Goal: Task Accomplishment & Management: Manage account settings

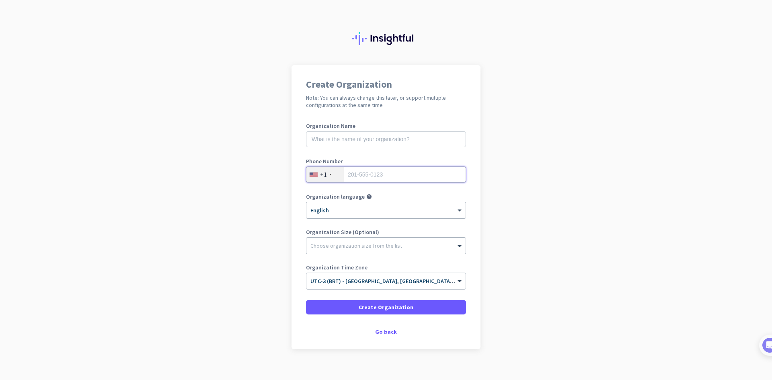
click at [388, 171] on input "tel" at bounding box center [386, 174] width 160 height 16
click at [324, 172] on div "+1" at bounding box center [324, 174] width 37 height 15
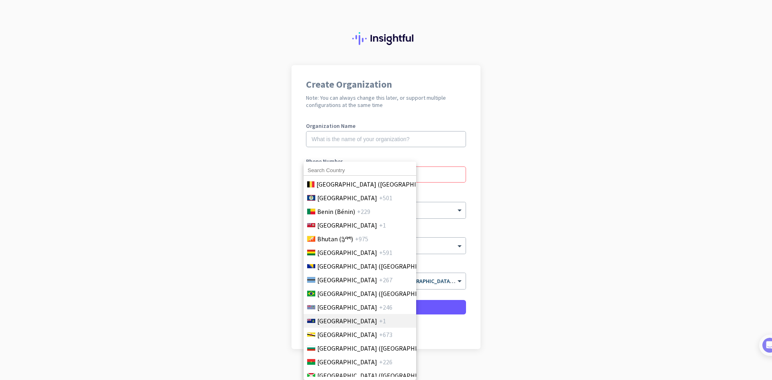
scroll to position [442, 0]
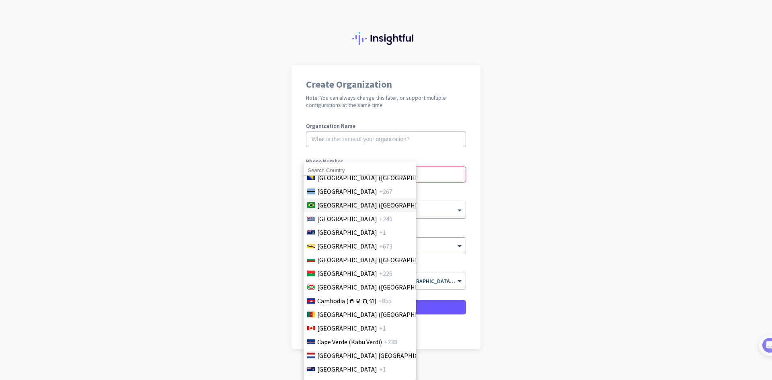
click at [336, 203] on span "[GEOGRAPHIC_DATA] ([GEOGRAPHIC_DATA])" at bounding box center [379, 205] width 125 height 10
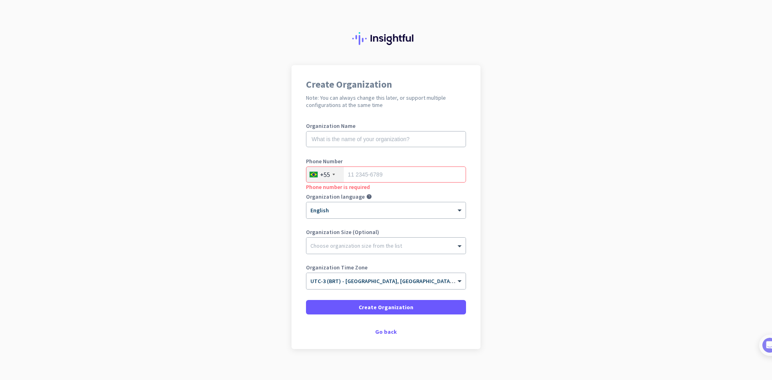
click at [372, 183] on div "Phone number is required" at bounding box center [386, 187] width 160 height 8
click at [384, 172] on input "tel" at bounding box center [386, 174] width 160 height 16
click at [353, 138] on input "text" at bounding box center [386, 139] width 160 height 16
type input "SAMM"
type input "62985583847"
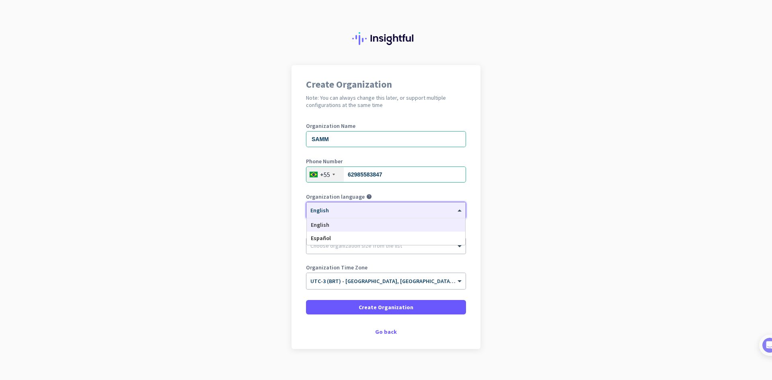
click at [326, 212] on div "× English" at bounding box center [380, 210] width 149 height 7
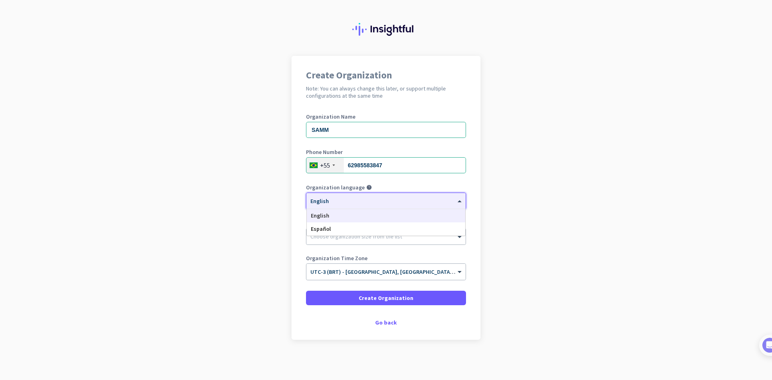
drag, startPoint x: 316, startPoint y: 217, endPoint x: 267, endPoint y: 228, distance: 50.2
click at [316, 217] on span "English" at bounding box center [320, 215] width 18 height 7
click at [336, 232] on div at bounding box center [385, 234] width 159 height 8
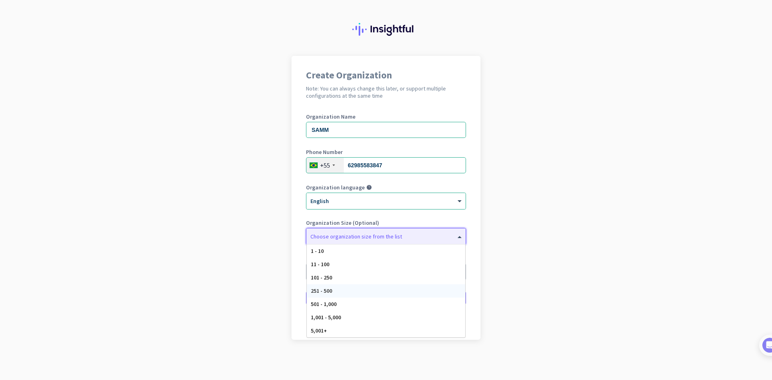
click at [326, 290] on span "251 - 500" at bounding box center [321, 290] width 21 height 7
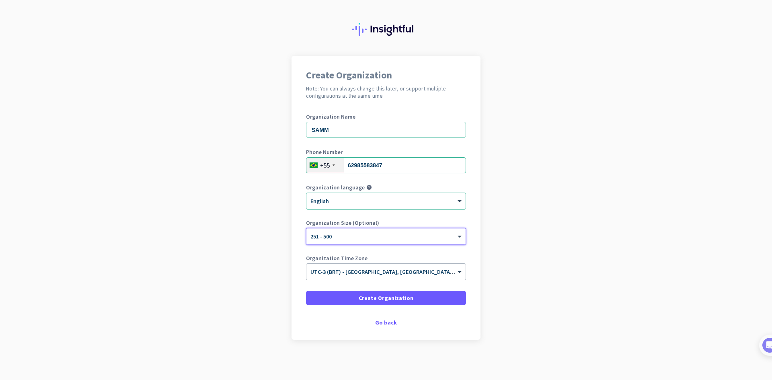
click at [344, 270] on input "text" at bounding box center [377, 269] width 135 height 6
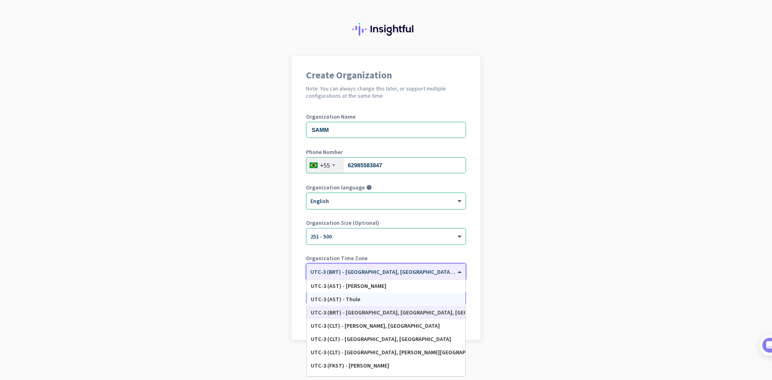
scroll to position [1008, 0]
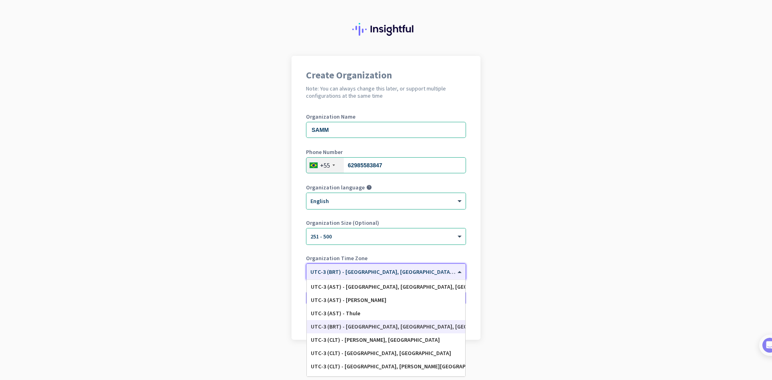
click at [246, 305] on app-onboarding-organization "Create Organization Note: You can always change this later, or support multiple…" at bounding box center [386, 218] width 772 height 324
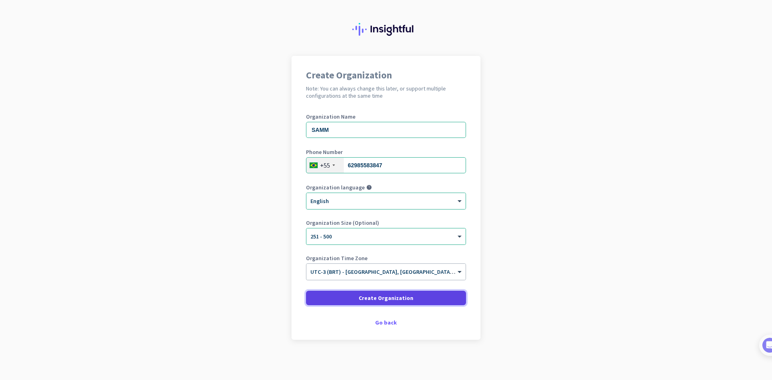
click at [411, 297] on span at bounding box center [386, 297] width 160 height 19
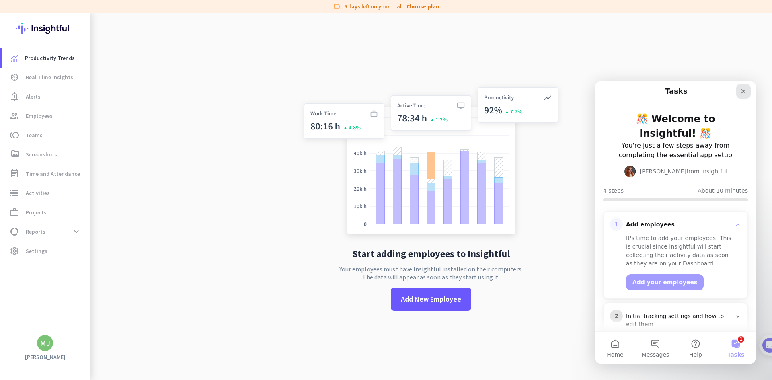
click at [745, 91] on icon "Close" at bounding box center [743, 91] width 6 height 6
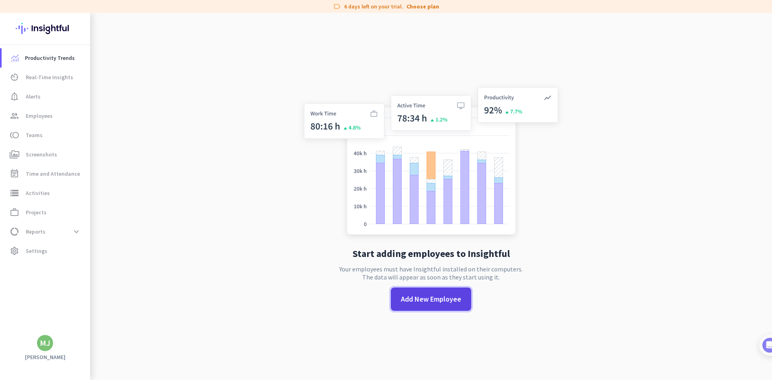
click at [409, 304] on span "Add New Employee" at bounding box center [431, 299] width 60 height 10
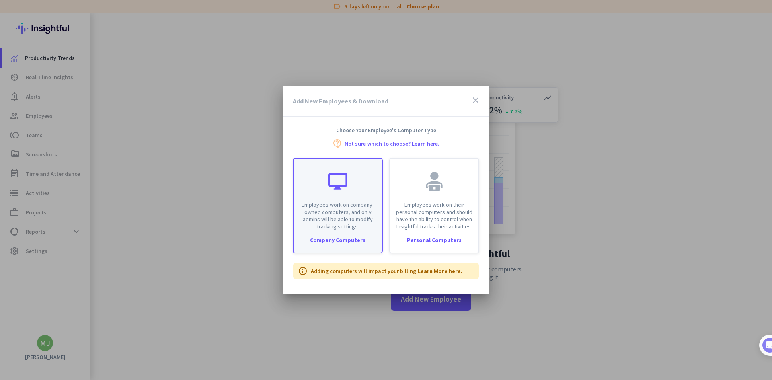
click at [347, 195] on div "Employees work on company-owned computers, and only admins will be able to modi…" at bounding box center [337, 194] width 88 height 71
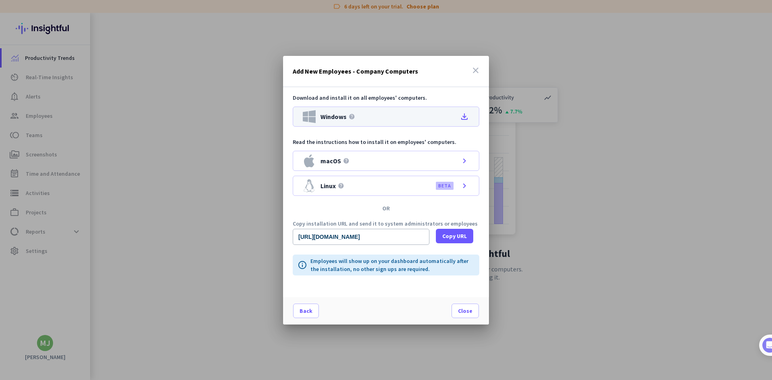
click at [465, 117] on icon "file_download" at bounding box center [464, 117] width 10 height 10
click at [459, 238] on span "Copy URL" at bounding box center [454, 236] width 25 height 8
drag, startPoint x: 296, startPoint y: 222, endPoint x: 452, endPoint y: 222, distance: 156.4
click at [452, 222] on p "Copy installation URL and send it to system administrators or employees" at bounding box center [386, 224] width 187 height 6
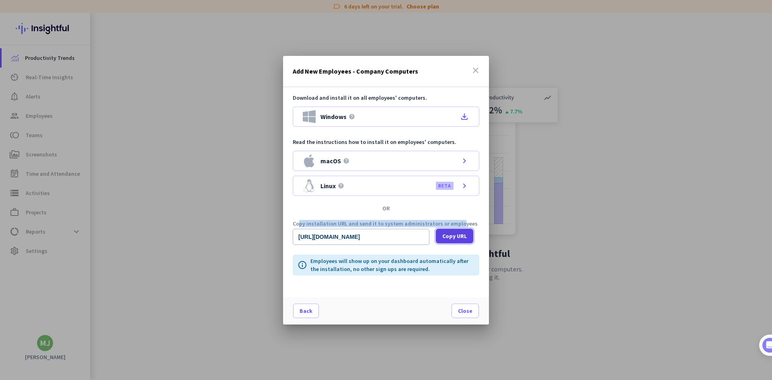
click at [449, 241] on span at bounding box center [454, 235] width 37 height 19
copy p "opy installation URL and send it to system administrators or empl"
click at [475, 309] on span at bounding box center [465, 310] width 27 height 19
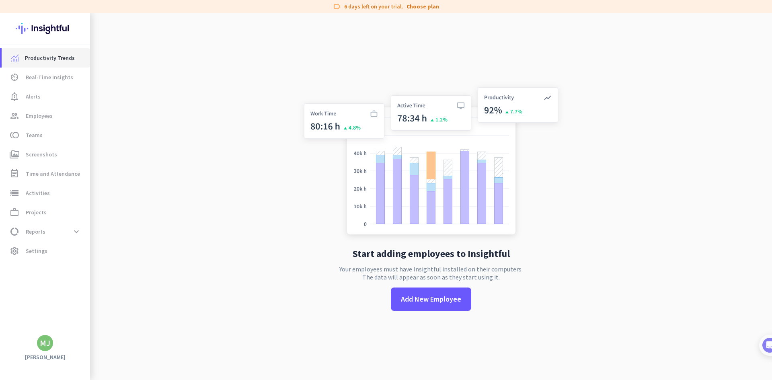
click at [53, 59] on span "Productivity Trends" at bounding box center [50, 58] width 50 height 10
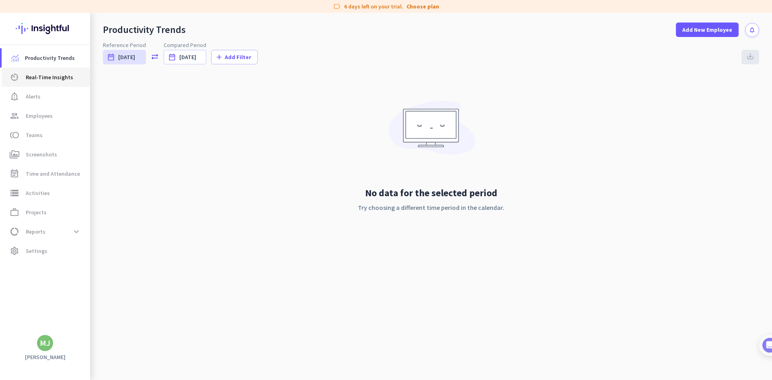
click at [54, 76] on span "Real-Time Insights" at bounding box center [49, 77] width 47 height 10
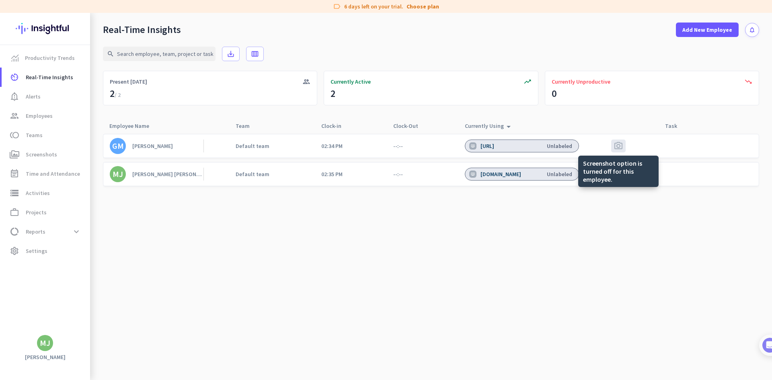
click at [622, 147] on span "photo_camera" at bounding box center [618, 146] width 10 height 10
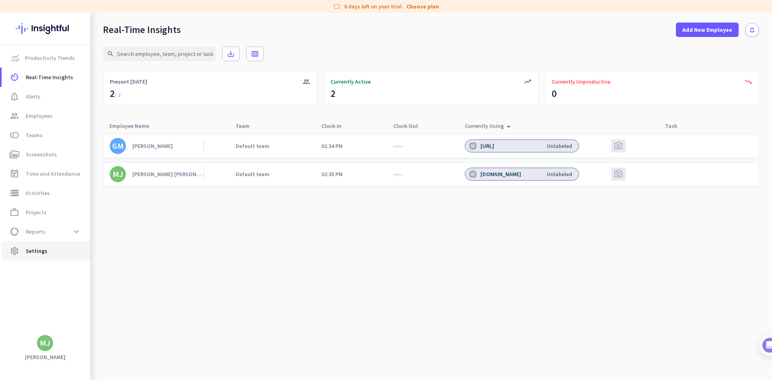
click at [45, 253] on span "Settings" at bounding box center [37, 251] width 22 height 10
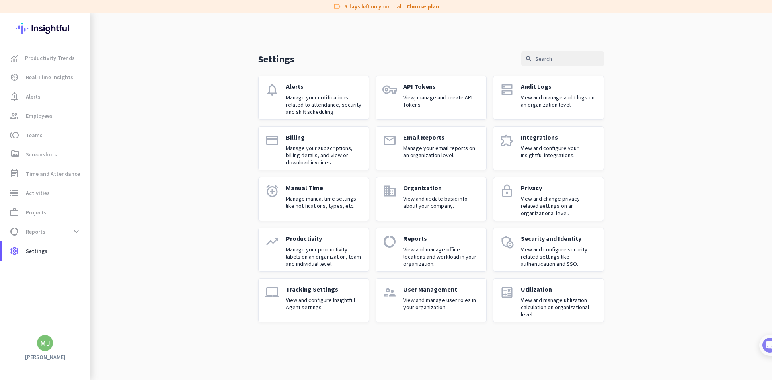
click at [441, 297] on p "View and manage user roles in your organization." at bounding box center [441, 303] width 76 height 14
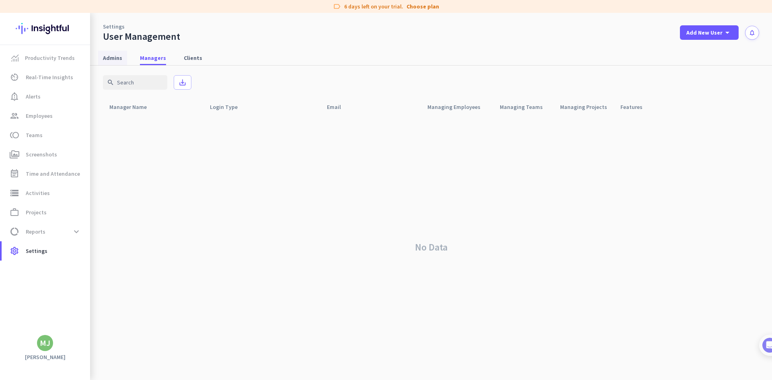
click at [116, 58] on span "Admins" at bounding box center [112, 58] width 19 height 8
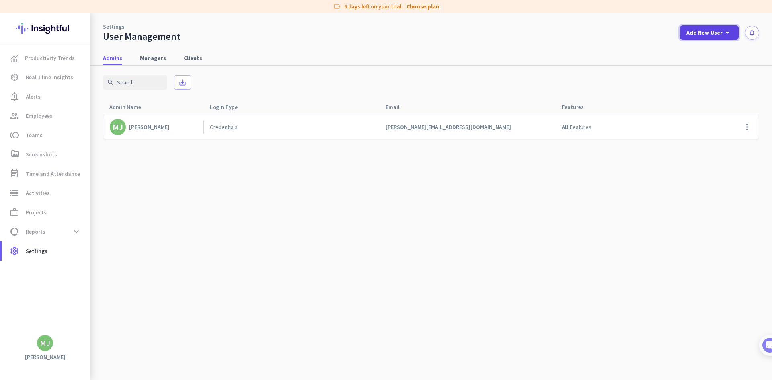
click at [715, 41] on span at bounding box center [709, 32] width 59 height 19
click at [707, 48] on div "Admin" at bounding box center [708, 50] width 18 height 8
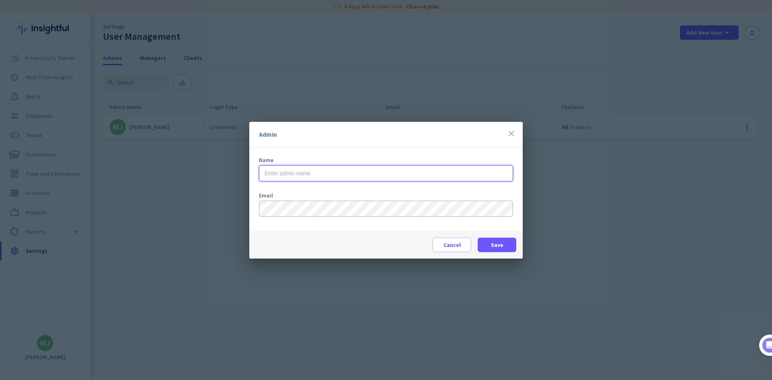
click at [314, 168] on input "text" at bounding box center [386, 173] width 254 height 16
type input "[PERSON_NAME]"
click at [520, 242] on div "Cancel Save" at bounding box center [385, 244] width 273 height 27
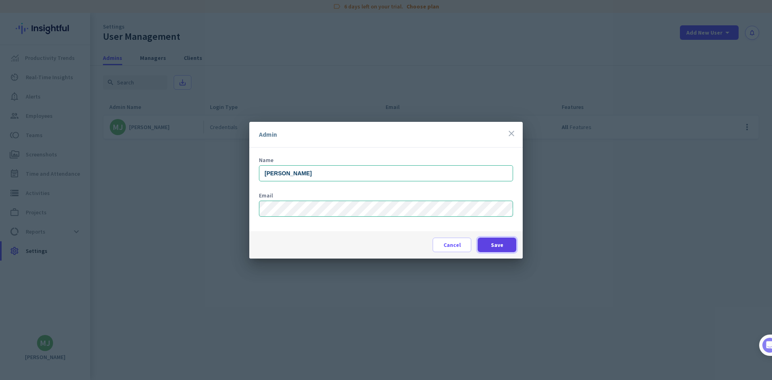
click at [504, 244] on span at bounding box center [497, 244] width 39 height 19
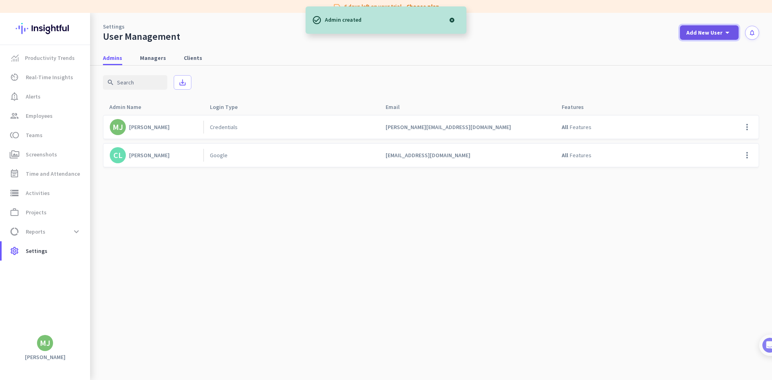
click at [728, 35] on icon "arrow_drop_down" at bounding box center [727, 33] width 10 height 10
drag, startPoint x: 699, startPoint y: 48, endPoint x: 564, endPoint y: 73, distance: 137.4
click at [699, 47] on div "add Admin" at bounding box center [706, 50] width 42 height 14
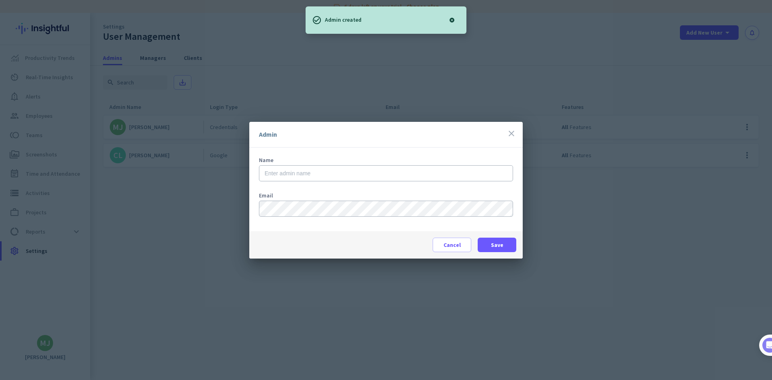
drag, startPoint x: 286, startPoint y: 182, endPoint x: 286, endPoint y: 176, distance: 5.6
click at [286, 182] on div "Name" at bounding box center [386, 173] width 254 height 32
click at [286, 176] on input "text" at bounding box center [386, 173] width 254 height 16
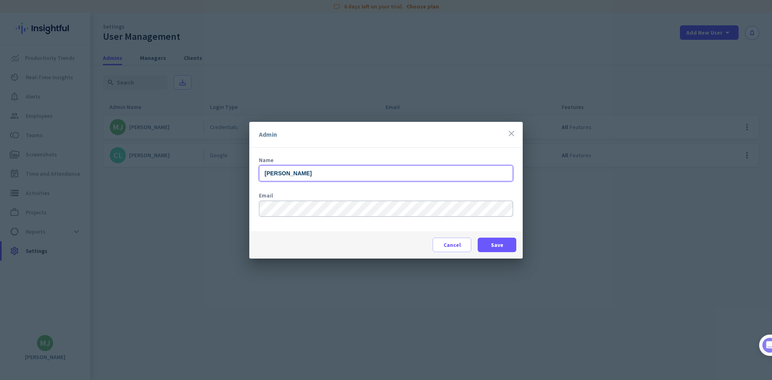
type input "[PERSON_NAME]"
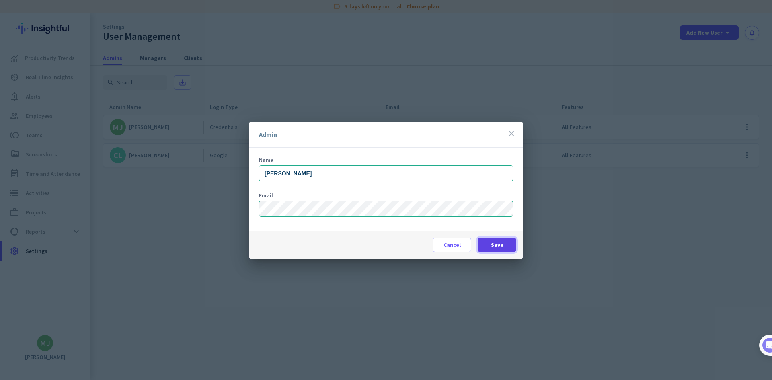
click at [505, 246] on span at bounding box center [497, 244] width 39 height 19
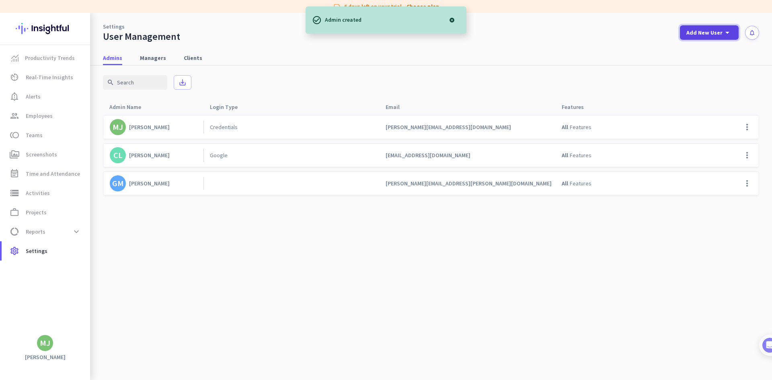
click at [706, 31] on span "Add New User" at bounding box center [704, 33] width 36 height 8
drag, startPoint x: 701, startPoint y: 46, endPoint x: 441, endPoint y: 87, distance: 263.0
click at [696, 47] on div "add Admin" at bounding box center [706, 50] width 42 height 14
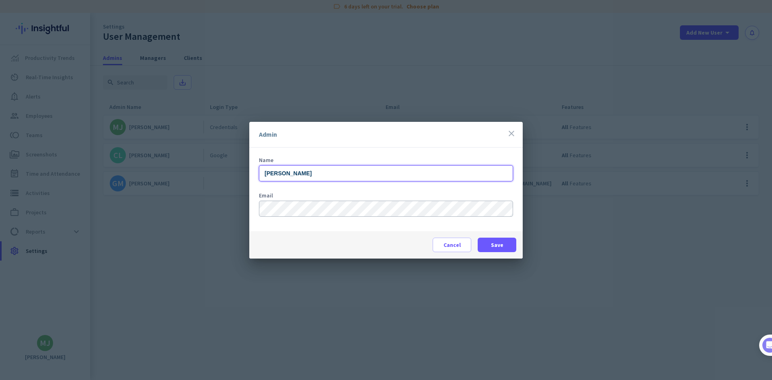
type input "[PERSON_NAME]"
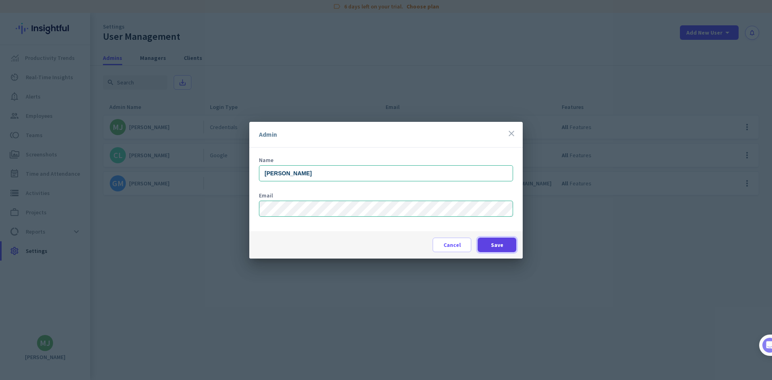
click at [511, 243] on span at bounding box center [497, 244] width 39 height 19
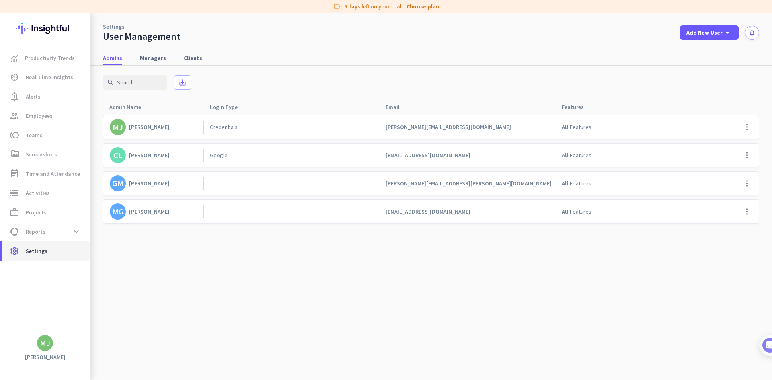
click at [37, 244] on link "settings Settings" at bounding box center [46, 250] width 88 height 19
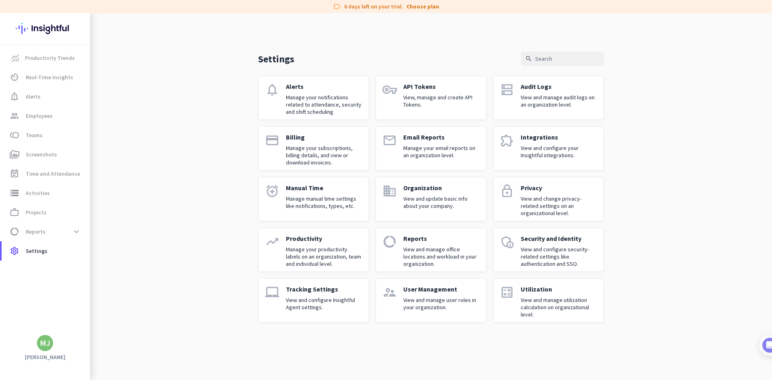
click at [545, 99] on p "View and manage audit logs on an organization level." at bounding box center [559, 101] width 76 height 14
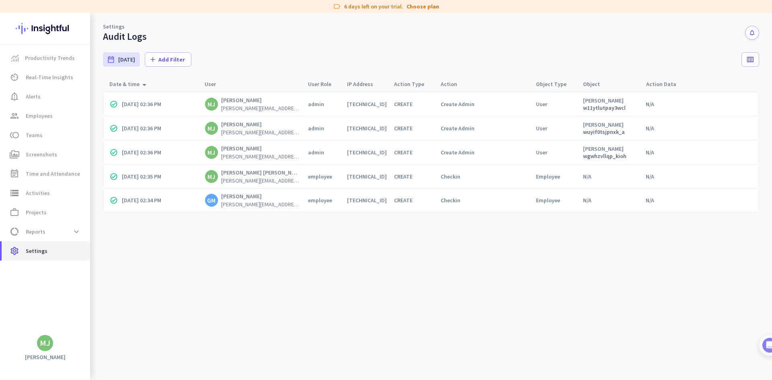
click at [45, 249] on span "Settings" at bounding box center [37, 251] width 22 height 10
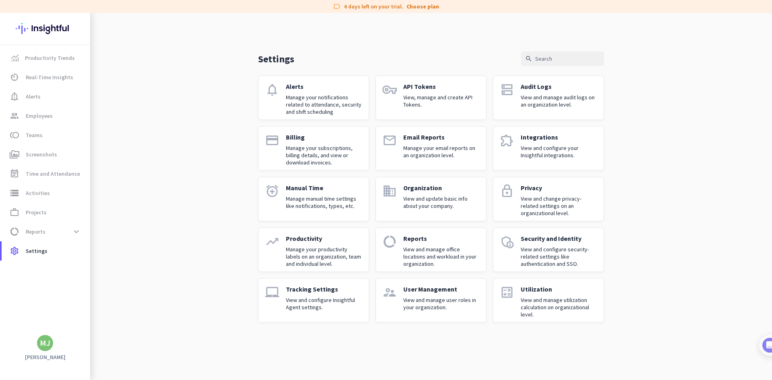
click at [426, 147] on p "Manage your email reports on an organization level." at bounding box center [441, 151] width 76 height 14
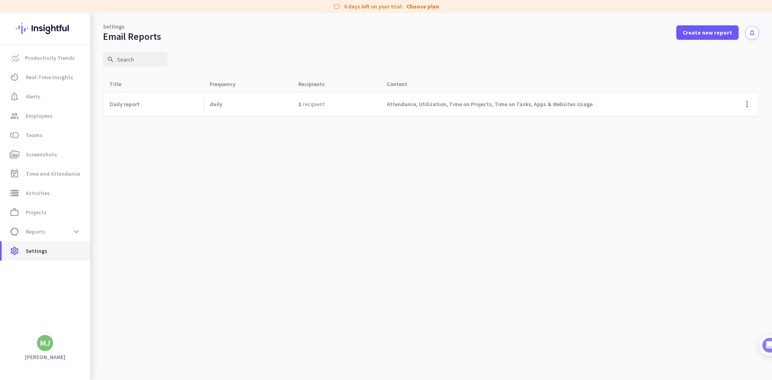
drag, startPoint x: 28, startPoint y: 249, endPoint x: 98, endPoint y: 249, distance: 69.9
click at [29, 249] on span "Settings" at bounding box center [37, 251] width 22 height 10
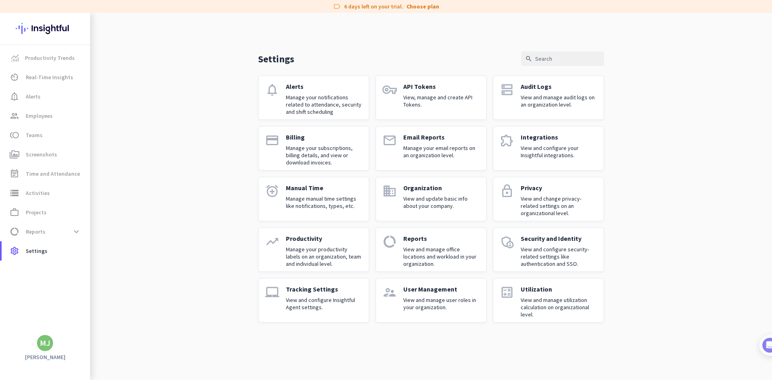
click at [300, 239] on p "Productivity" at bounding box center [324, 238] width 76 height 8
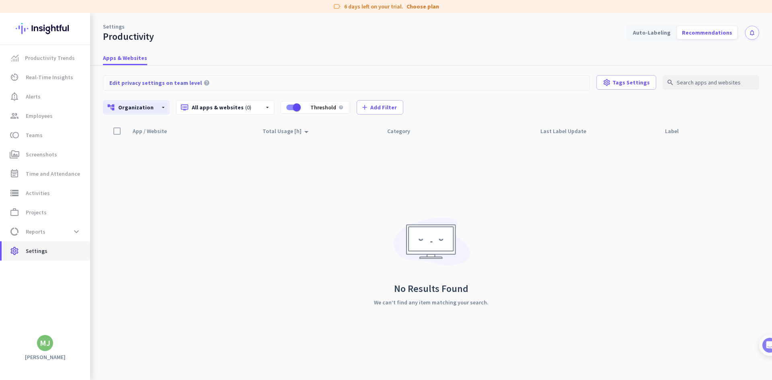
click at [46, 251] on span "settings Settings" at bounding box center [46, 251] width 76 height 10
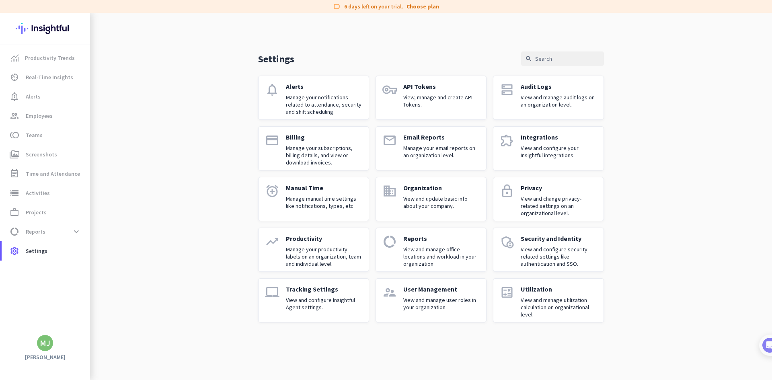
click at [314, 260] on p "Manage your productivity labels on an organization, team and individual level." at bounding box center [324, 257] width 76 height 22
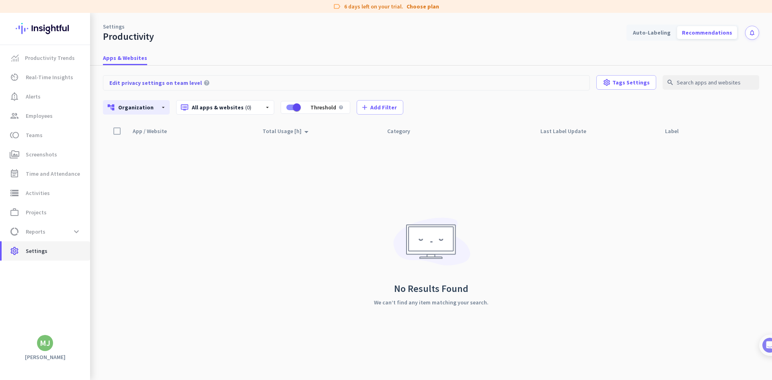
click at [39, 244] on link "settings Settings" at bounding box center [46, 250] width 88 height 19
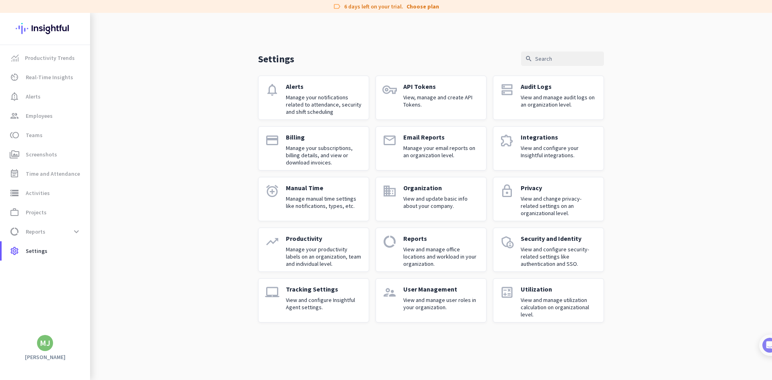
click at [296, 298] on p "View and configure Insightful Agent settings." at bounding box center [324, 303] width 76 height 14
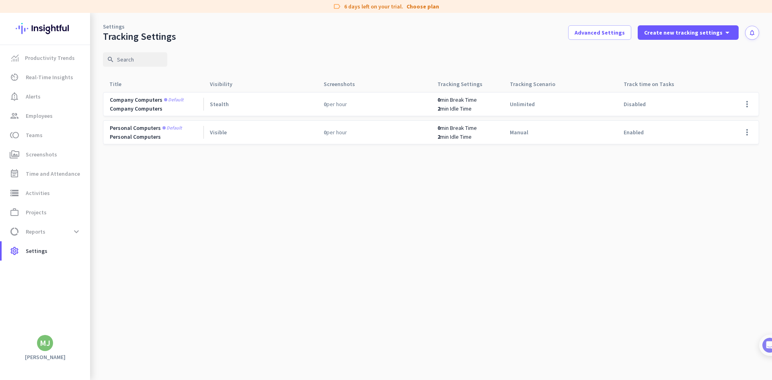
drag, startPoint x: 630, startPoint y: 105, endPoint x: 530, endPoint y: 105, distance: 99.7
click at [642, 105] on span "Disabled" at bounding box center [635, 103] width 22 height 7
click at [739, 103] on span at bounding box center [746, 103] width 19 height 19
click at [717, 119] on span "Edit" at bounding box center [717, 120] width 10 height 7
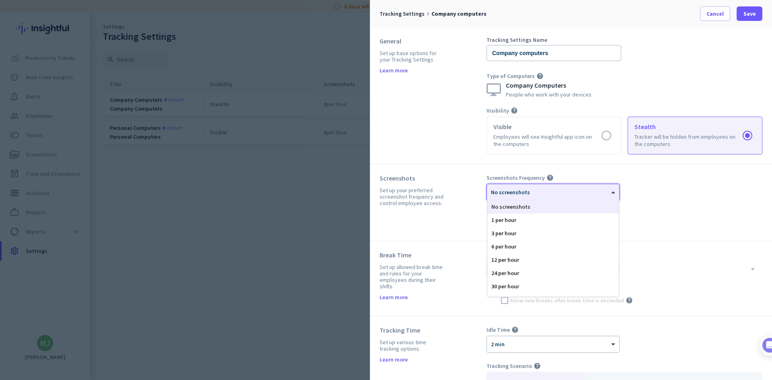
click at [541, 194] on div "× No screenshots" at bounding box center [548, 192] width 122 height 7
click at [495, 221] on div "1 per hour" at bounding box center [552, 219] width 131 height 13
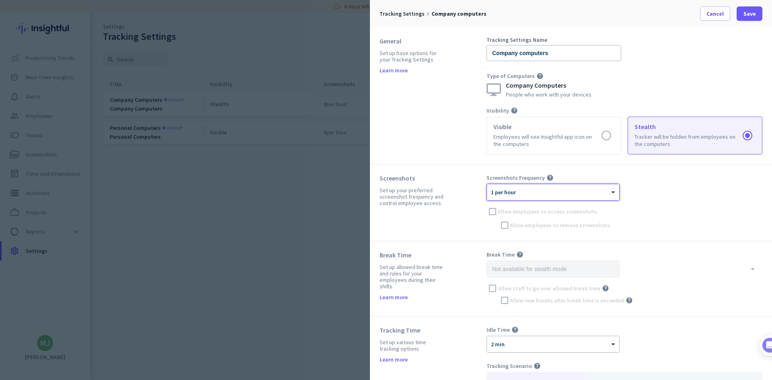
scroll to position [80, 0]
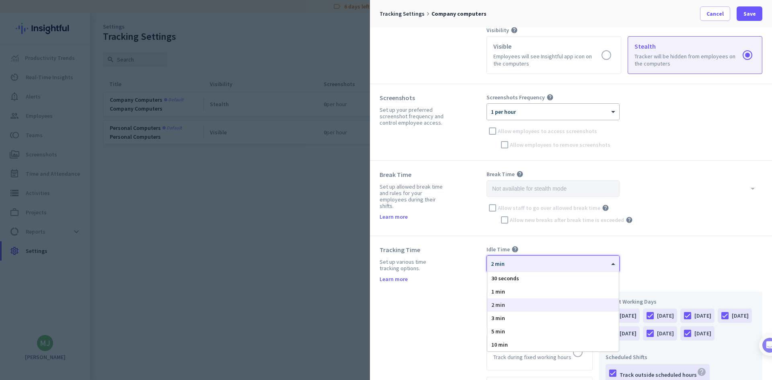
click at [548, 269] on div "× 2 min" at bounding box center [553, 264] width 132 height 16
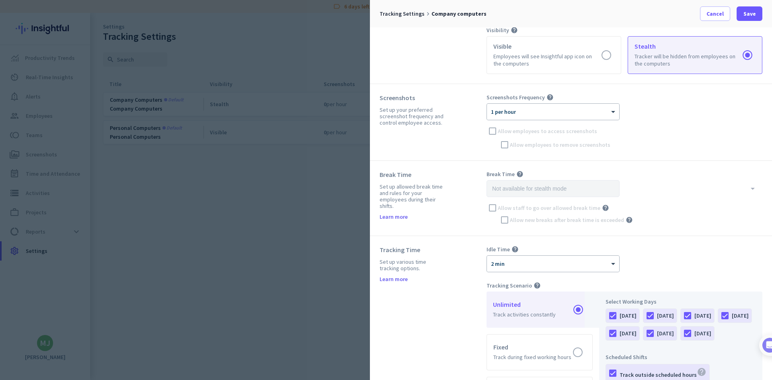
drag, startPoint x: 427, startPoint y: 259, endPoint x: 435, endPoint y: 259, distance: 7.2
click at [435, 259] on div "Set up various time tracking options." at bounding box center [412, 264] width 67 height 13
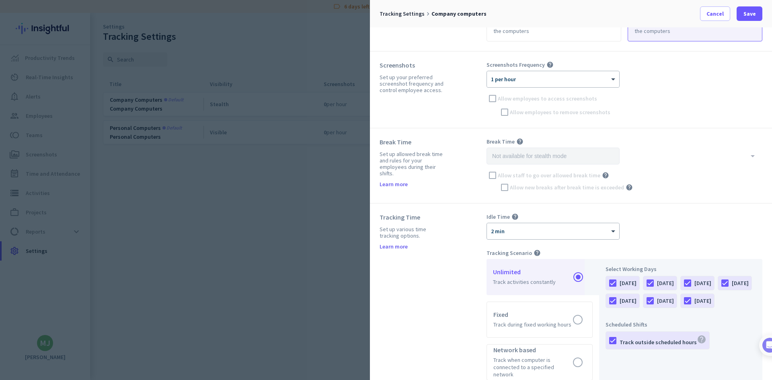
scroll to position [161, 0]
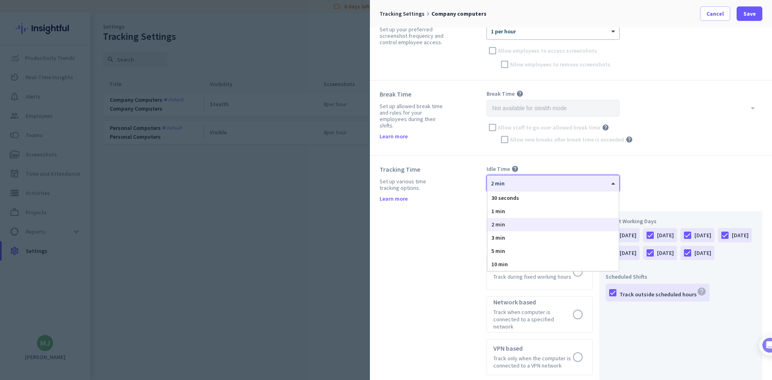
click at [539, 180] on div at bounding box center [553, 180] width 132 height 7
click at [499, 249] on span "5 min" at bounding box center [498, 250] width 14 height 7
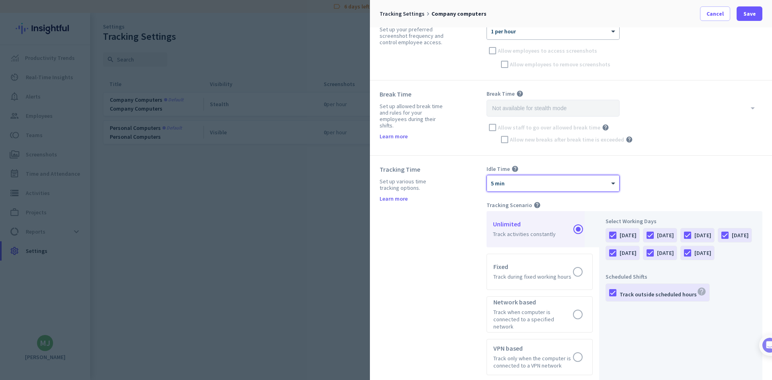
click at [722, 166] on div "Idle Time help × 5 min" at bounding box center [624, 178] width 276 height 27
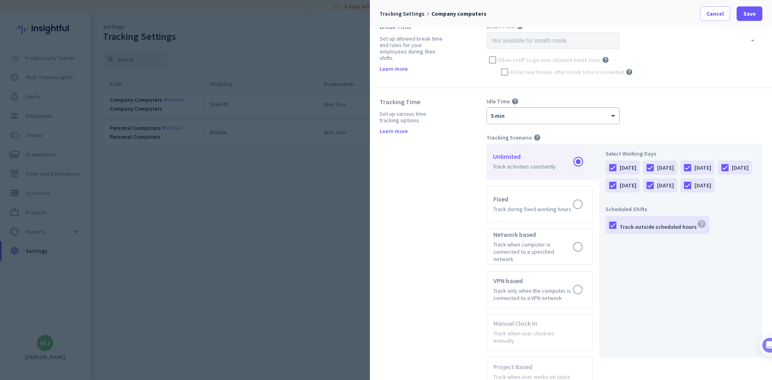
scroll to position [241, 0]
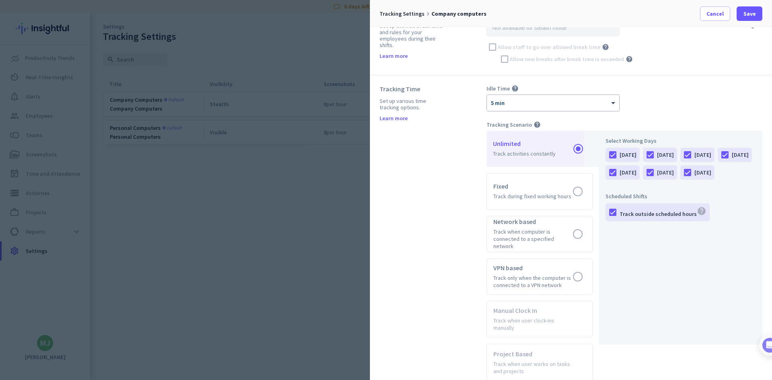
drag, startPoint x: 619, startPoint y: 192, endPoint x: 720, endPoint y: 182, distance: 101.8
click at [645, 183] on div "[DATE] [DATE] [DATE] [DATE] [DATE] [DATE] [DATE]" at bounding box center [680, 165] width 150 height 35
click at [677, 174] on label "[DATE]" at bounding box center [667, 173] width 20 height 14
click at [0, 0] on input "[DATE]" at bounding box center [0, 0] width 0 height 0
click at [681, 179] on div at bounding box center [688, 173] width 14 height 14
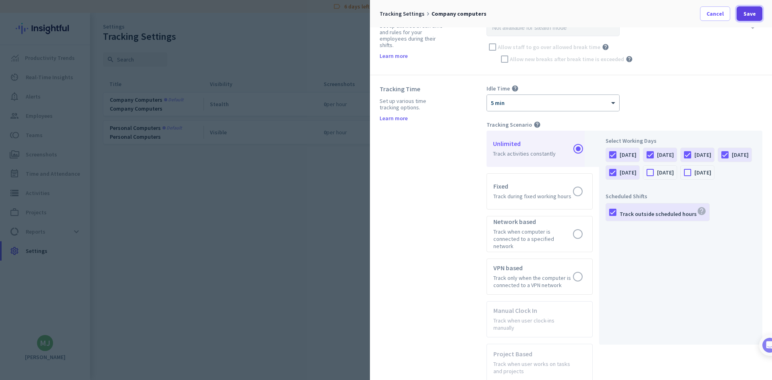
click at [747, 10] on span "Save" at bounding box center [749, 14] width 12 height 8
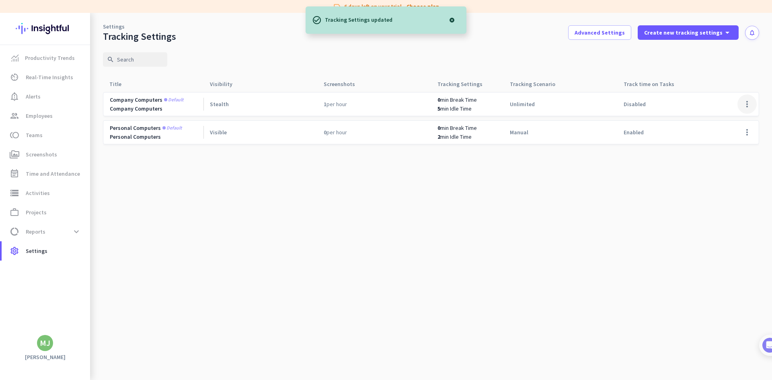
click at [746, 101] on span at bounding box center [746, 103] width 19 height 19
click at [727, 119] on span "Edit" at bounding box center [731, 121] width 39 height 8
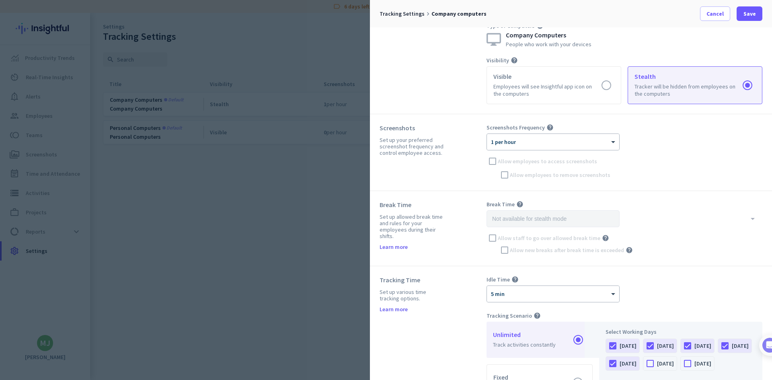
scroll to position [0, 0]
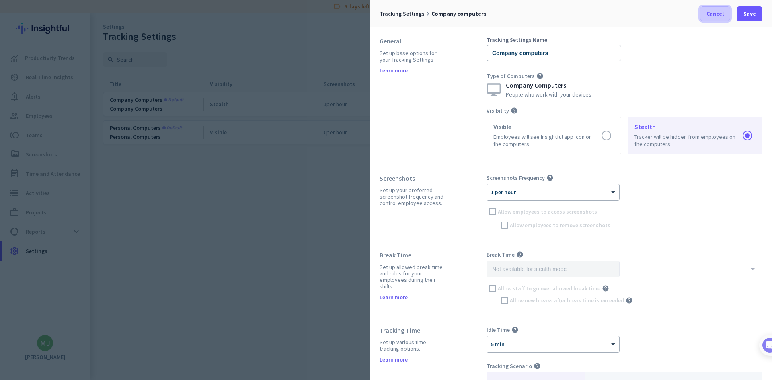
click at [717, 17] on span "Cancel" at bounding box center [714, 14] width 17 height 8
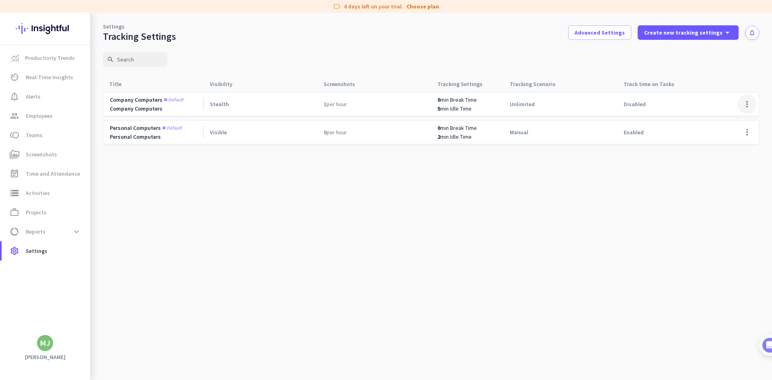
click at [747, 105] on span at bounding box center [746, 103] width 19 height 19
click at [712, 121] on span "Edit" at bounding box center [717, 120] width 10 height 7
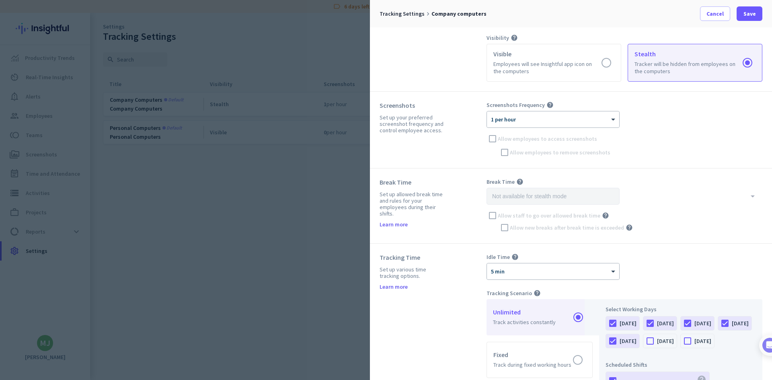
scroll to position [80, 0]
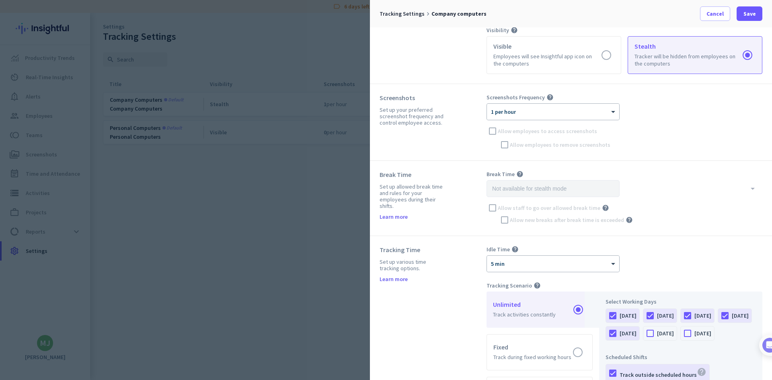
click at [493, 131] on div "Screenshots Frequency help × 1 per hour Allow employees to access screenshots A…" at bounding box center [624, 122] width 276 height 57
click at [506, 144] on div "Screenshots Frequency help × 1 per hour Allow employees to access screenshots A…" at bounding box center [624, 122] width 276 height 57
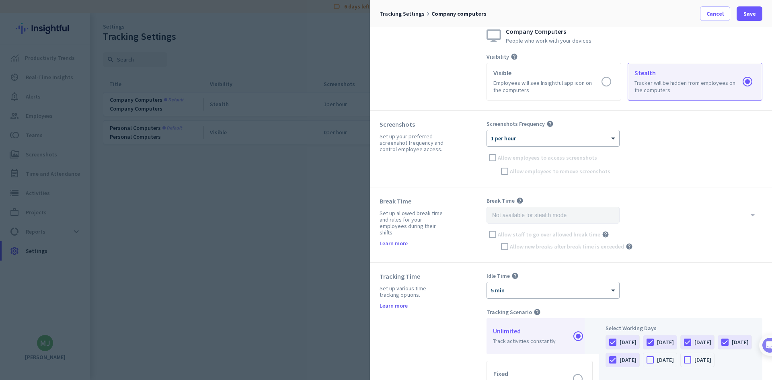
scroll to position [0, 0]
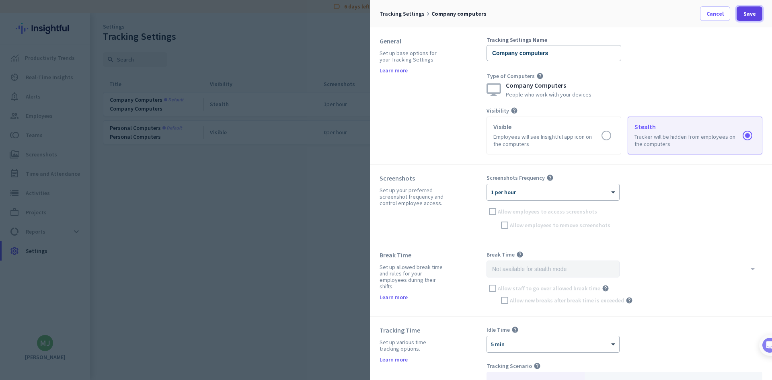
click at [740, 17] on span at bounding box center [749, 13] width 26 height 19
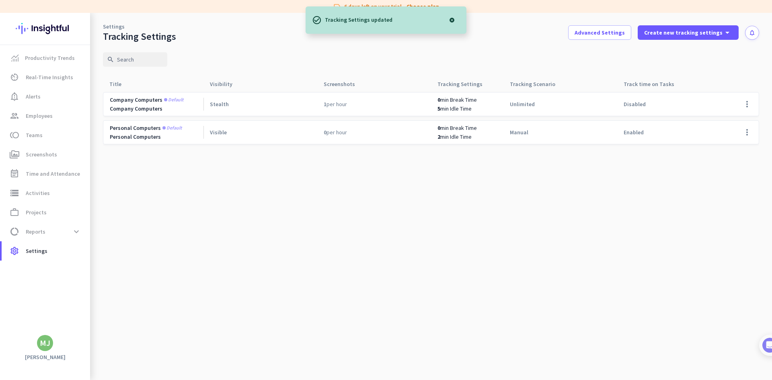
drag, startPoint x: 321, startPoint y: 130, endPoint x: 346, endPoint y: 129, distance: 24.5
click at [346, 129] on div "0 per hour" at bounding box center [374, 132] width 114 height 23
drag, startPoint x: 293, startPoint y: 159, endPoint x: 319, endPoint y: 112, distance: 53.8
click at [295, 155] on cdk-virtual-scroll-viewport "Company computers Default Company Computers Stealth 1 per hour 0 min Break Time…" at bounding box center [431, 236] width 656 height 288
drag, startPoint x: 323, startPoint y: 109, endPoint x: 356, endPoint y: 107, distance: 32.6
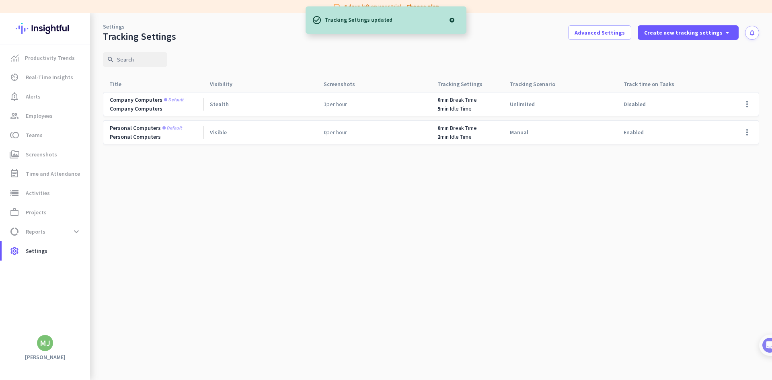
click at [357, 107] on div "1 per hour" at bounding box center [374, 103] width 114 height 23
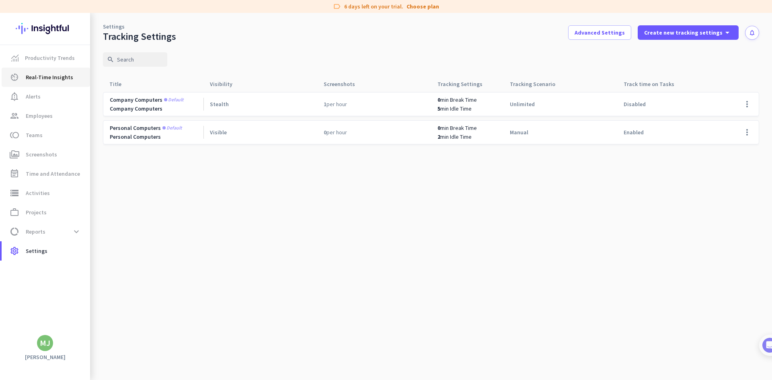
click at [34, 79] on span "Real-Time Insights" at bounding box center [49, 77] width 47 height 10
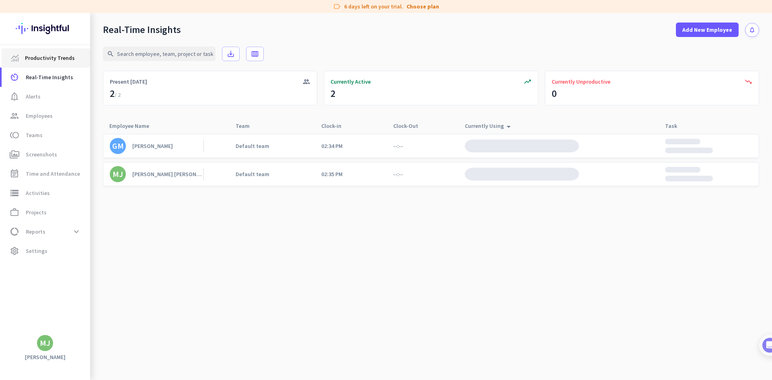
click at [45, 62] on link "Productivity Trends" at bounding box center [46, 57] width 88 height 19
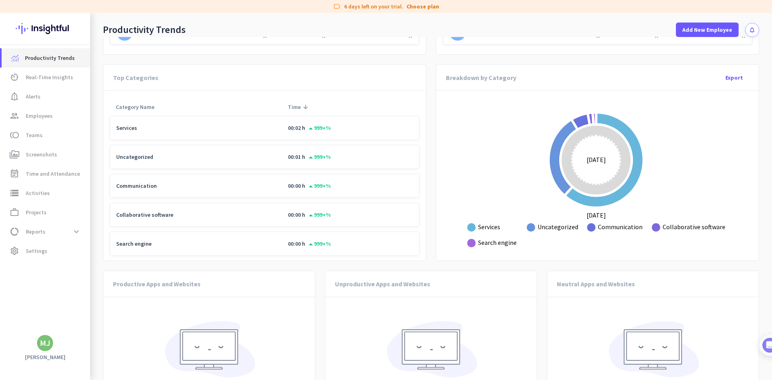
scroll to position [554, 0]
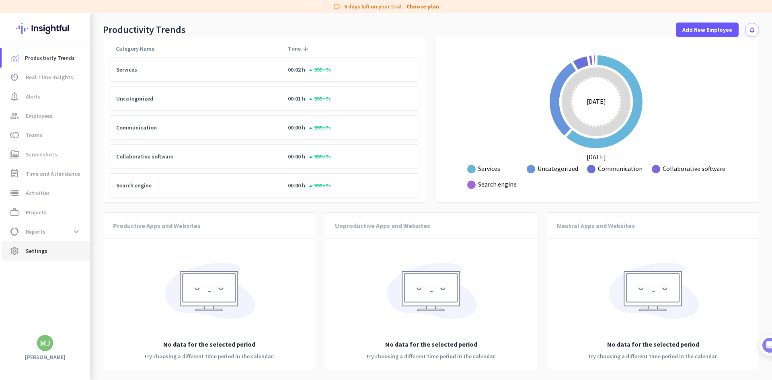
click at [33, 252] on span "Settings" at bounding box center [37, 251] width 22 height 10
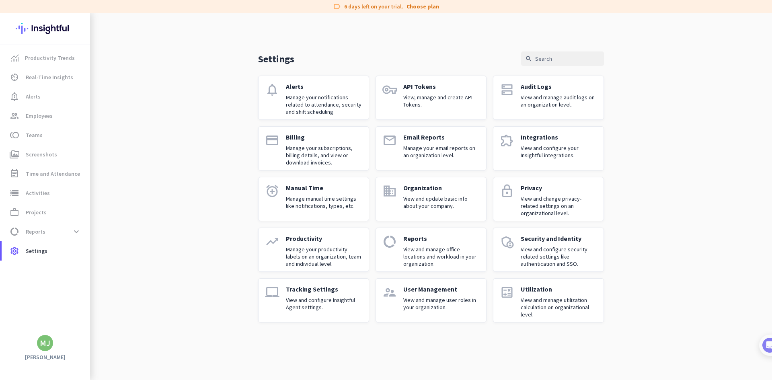
drag, startPoint x: 360, startPoint y: 7, endPoint x: 388, endPoint y: 7, distance: 27.7
click at [388, 7] on div "label 6 days left on your trial. Choose plan" at bounding box center [386, 6] width 772 height 13
click at [550, 154] on p "View and configure your Insightful integrations." at bounding box center [559, 151] width 76 height 14
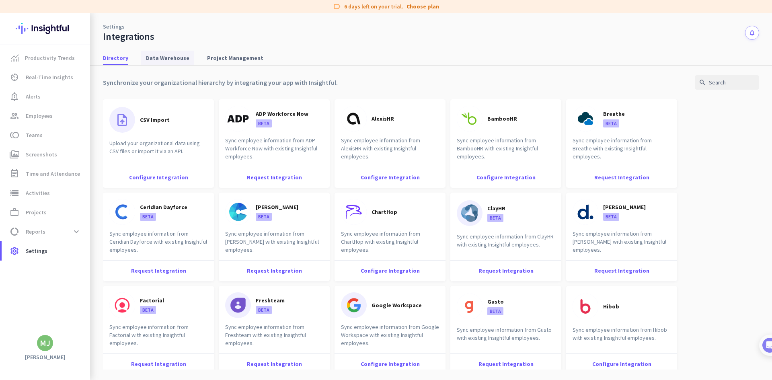
click at [165, 62] on span "Data Warehouse" at bounding box center [167, 58] width 43 height 14
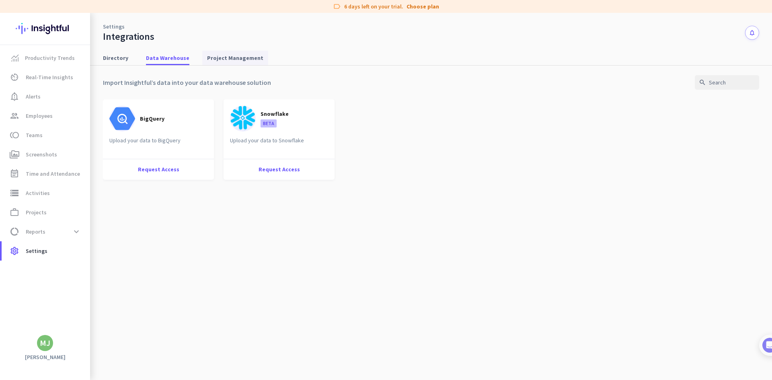
click at [218, 56] on span "Project Management" at bounding box center [235, 58] width 56 height 8
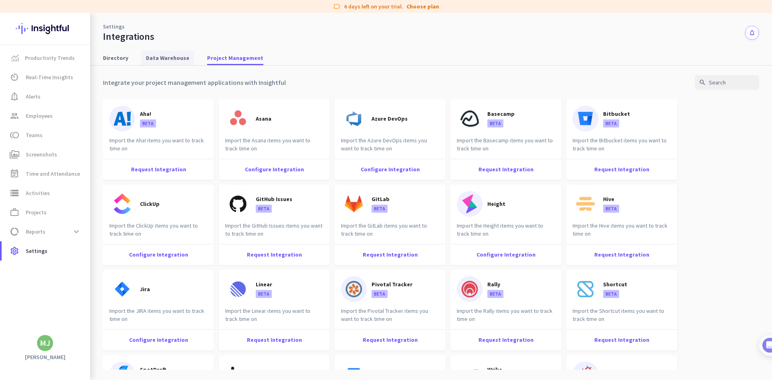
click at [169, 55] on span "Data Warehouse" at bounding box center [167, 58] width 43 height 8
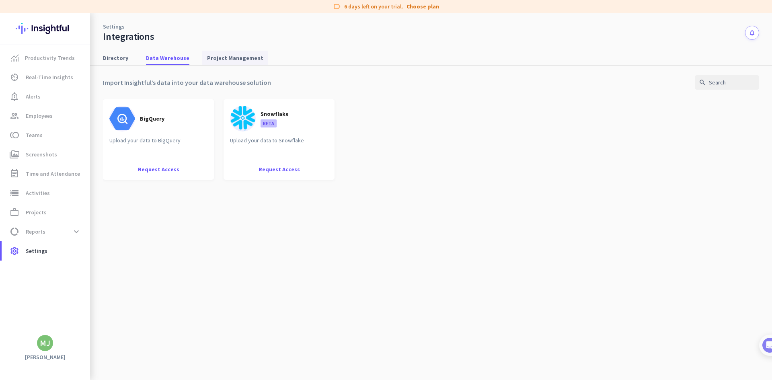
click at [216, 57] on span "Project Management" at bounding box center [235, 58] width 56 height 8
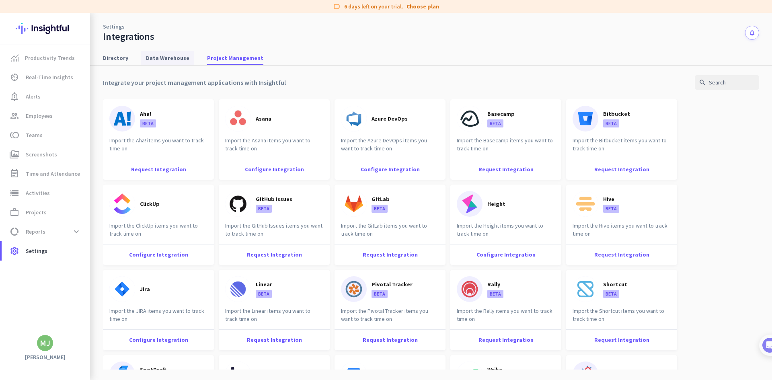
click at [157, 60] on span "Data Warehouse" at bounding box center [167, 58] width 43 height 8
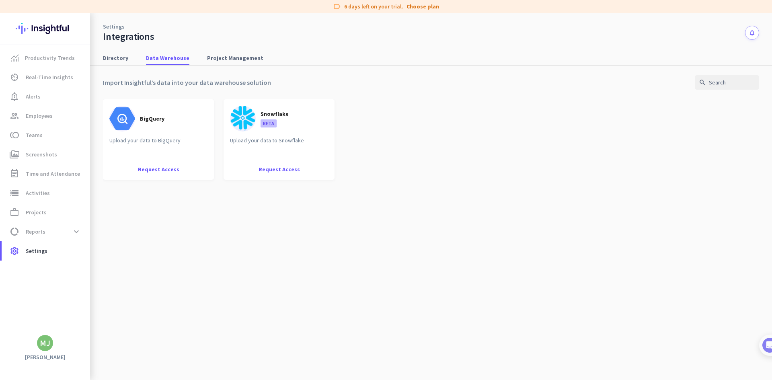
click at [133, 55] on div "Directory Data Warehouse Project Management" at bounding box center [431, 58] width 682 height 15
click at [110, 57] on span "Directory" at bounding box center [115, 58] width 25 height 8
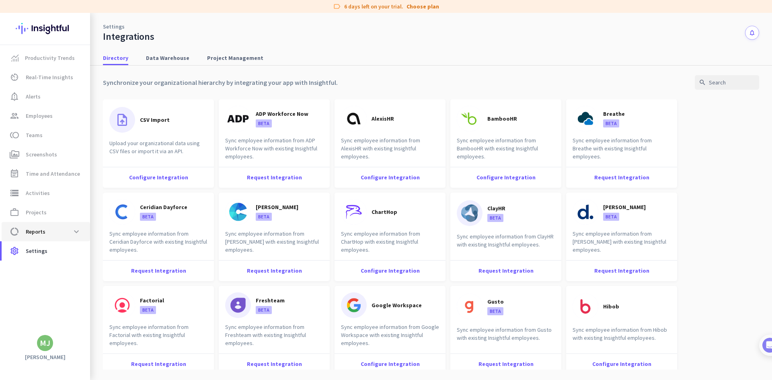
click at [59, 233] on span "data_usage Reports expand_more" at bounding box center [46, 231] width 76 height 14
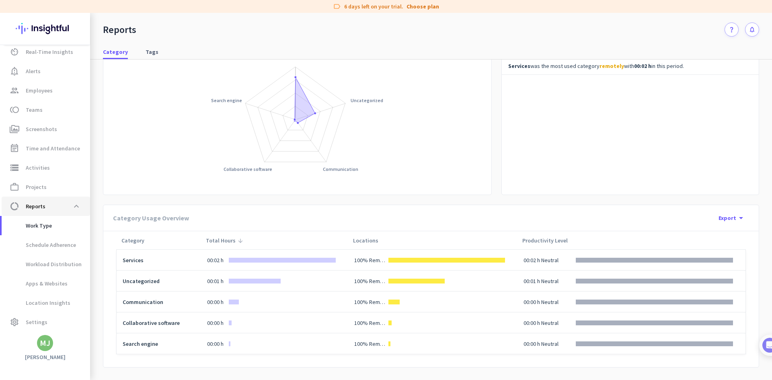
scroll to position [75, 0]
click at [37, 304] on span "Location Insights" at bounding box center [39, 302] width 62 height 19
type input "[DATE] - [DATE]"
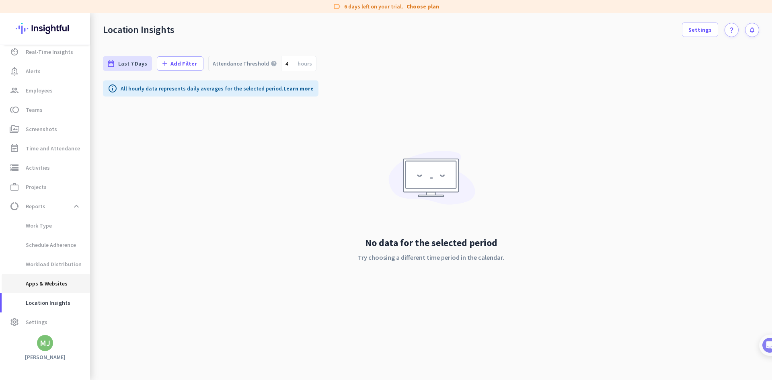
click at [41, 283] on span "Apps & Websites" at bounding box center [37, 283] width 59 height 19
type input "[DATE] - [DATE]"
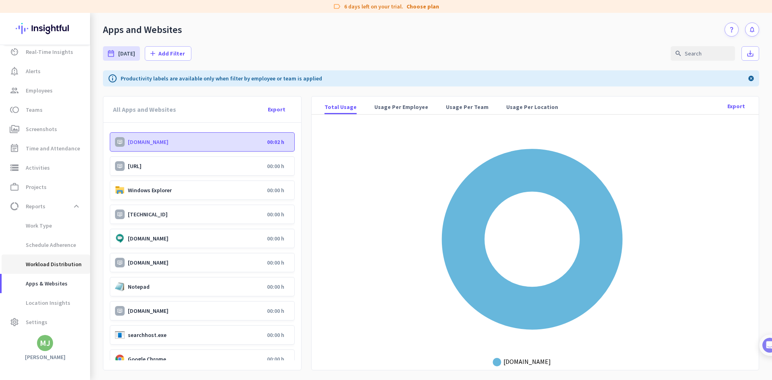
click at [35, 266] on span "Workload Distribution" at bounding box center [45, 263] width 74 height 19
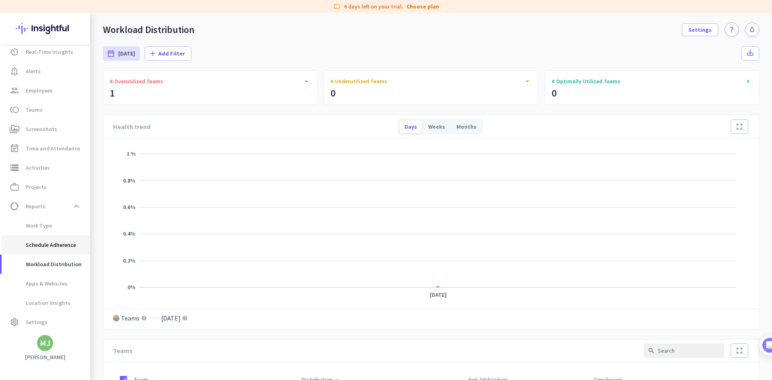
click at [46, 243] on span "Schedule Adherence" at bounding box center [42, 244] width 68 height 19
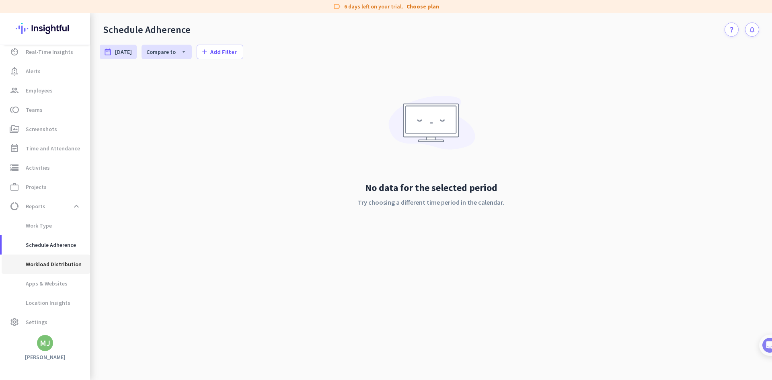
click at [41, 264] on span "Workload Distribution" at bounding box center [45, 263] width 74 height 19
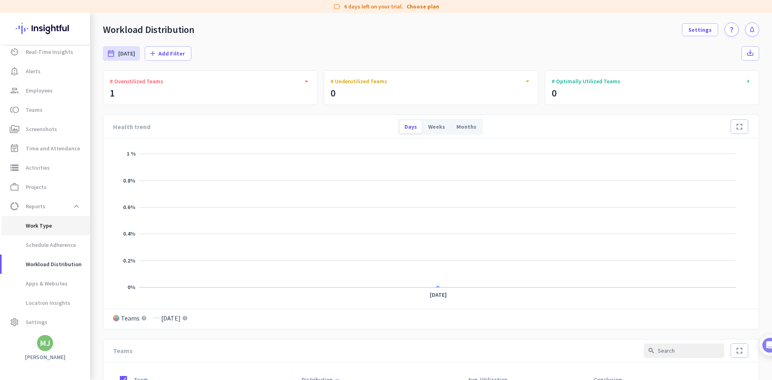
click at [53, 221] on span "Work Type" at bounding box center [46, 225] width 76 height 19
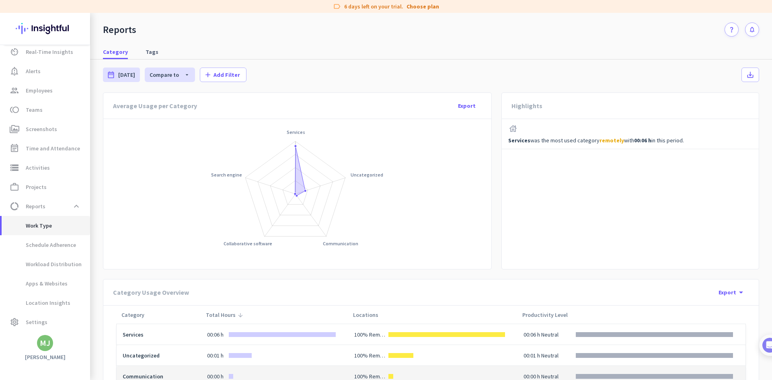
scroll to position [75, 0]
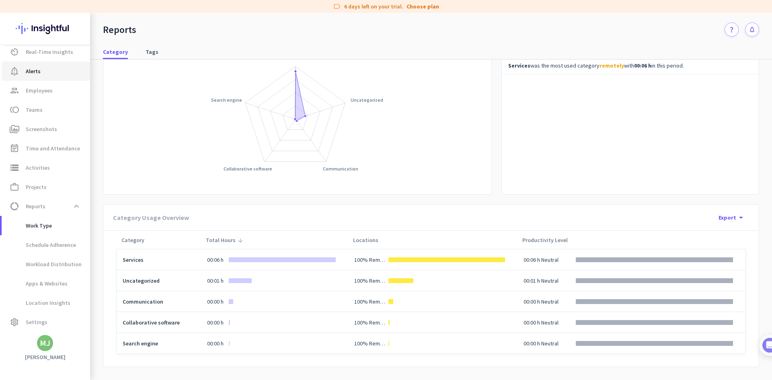
click at [46, 72] on span "notification_important Alerts" at bounding box center [46, 71] width 76 height 10
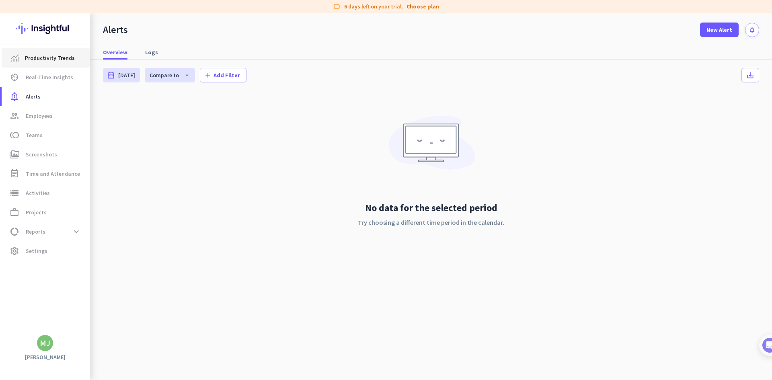
click at [51, 62] on span "Productivity Trends" at bounding box center [50, 58] width 50 height 10
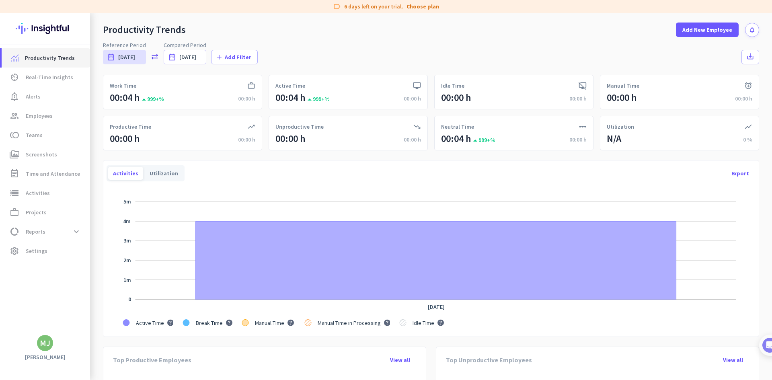
click at [42, 64] on link "Productivity Trends" at bounding box center [46, 57] width 88 height 19
click at [43, 82] on span "Real-Time Insights" at bounding box center [49, 77] width 47 height 10
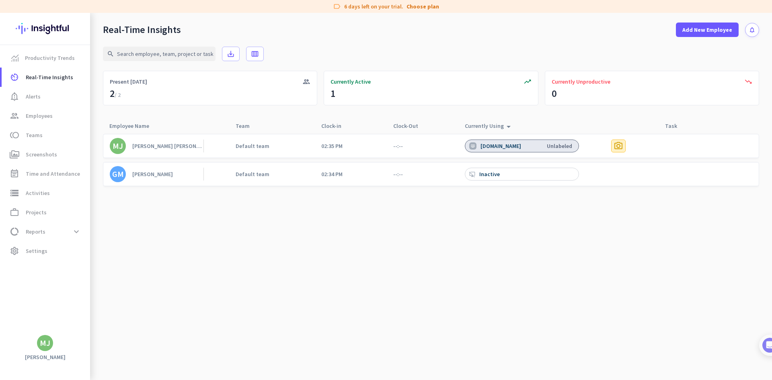
click at [615, 147] on span "photo_camera" at bounding box center [618, 146] width 10 height 10
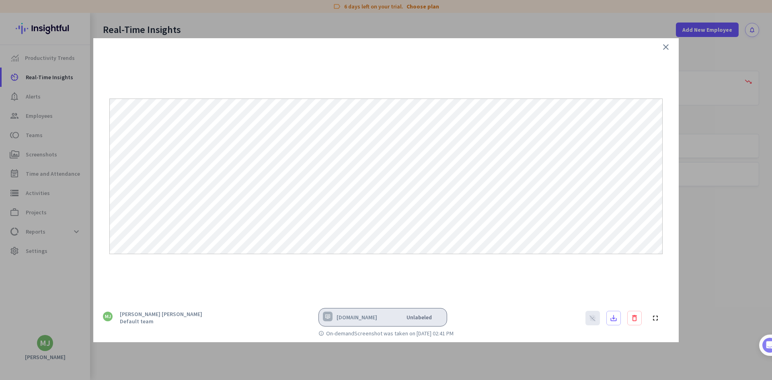
click at [667, 45] on icon "close" at bounding box center [666, 47] width 10 height 10
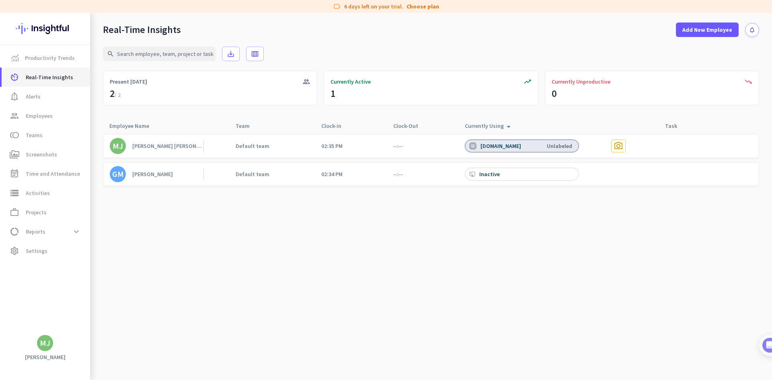
click at [45, 83] on link "av_timer Real-Time Insights" at bounding box center [46, 77] width 88 height 19
click at [56, 96] on span "notification_important Alerts" at bounding box center [46, 97] width 76 height 10
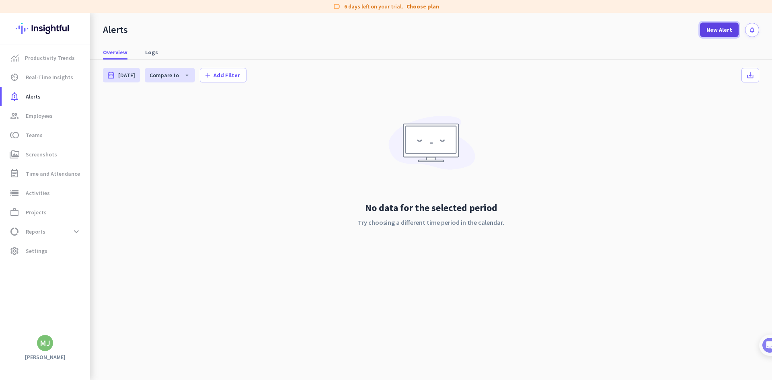
click at [717, 29] on span "New Alert" at bounding box center [719, 30] width 26 height 8
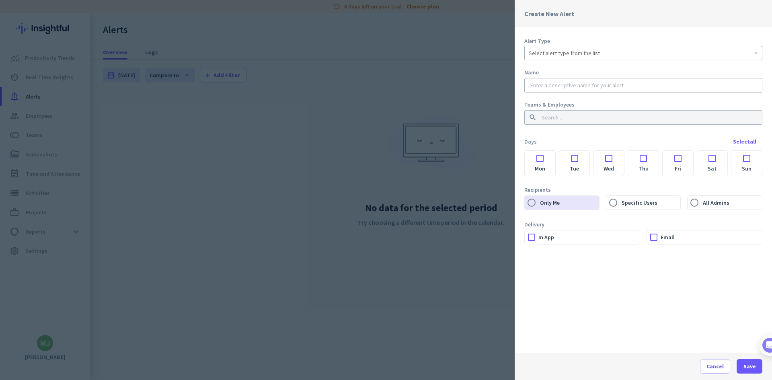
click at [576, 44] on label "Alert Type" at bounding box center [643, 41] width 238 height 8
click at [566, 54] on span "Select alert type from the list" at bounding box center [564, 53] width 71 height 8
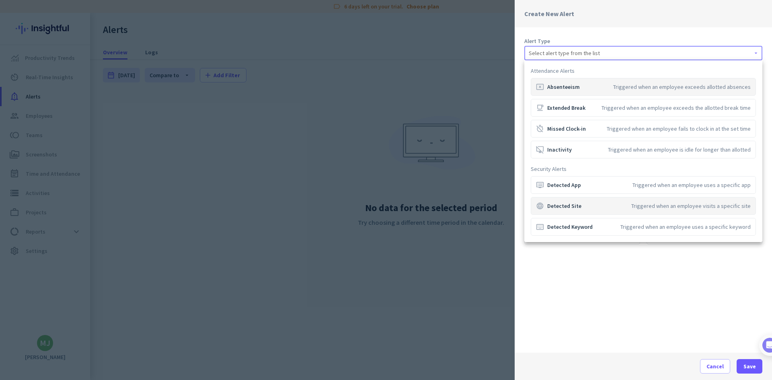
click at [569, 208] on div "language Detected Site" at bounding box center [558, 206] width 45 height 8
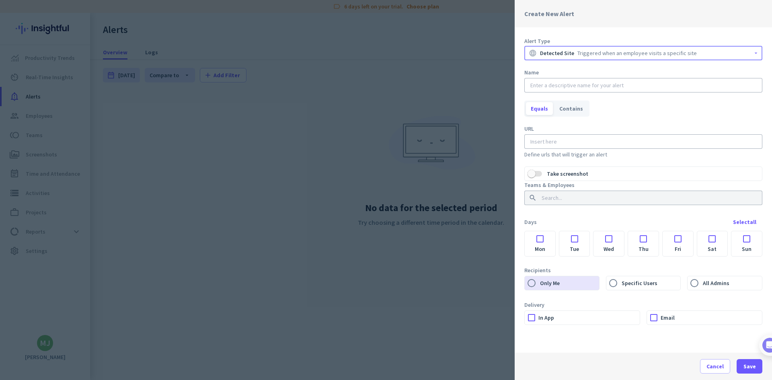
click at [555, 85] on input "text" at bounding box center [643, 85] width 229 height 8
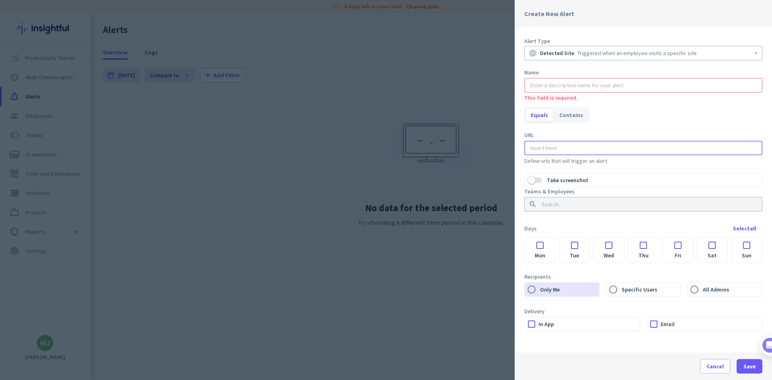
click at [547, 144] on input at bounding box center [642, 148] width 226 height 8
type input "xvideos"
click at [558, 76] on div "Name This field is required." at bounding box center [643, 83] width 238 height 31
click at [553, 84] on input "text" at bounding box center [643, 85] width 229 height 8
click at [716, 365] on span "Cancel" at bounding box center [714, 366] width 17 height 8
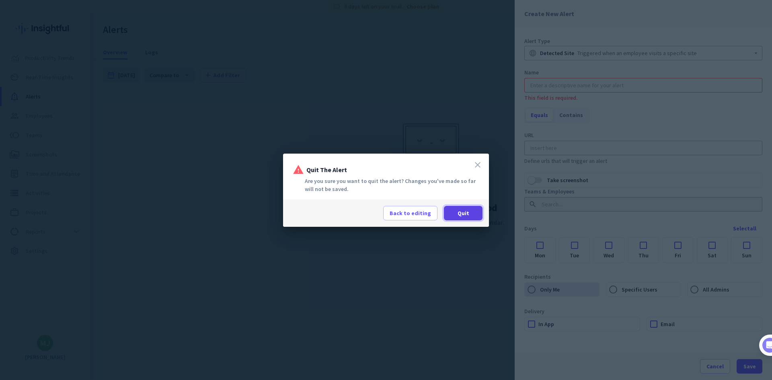
click at [463, 216] on span "Quit" at bounding box center [463, 213] width 12 height 8
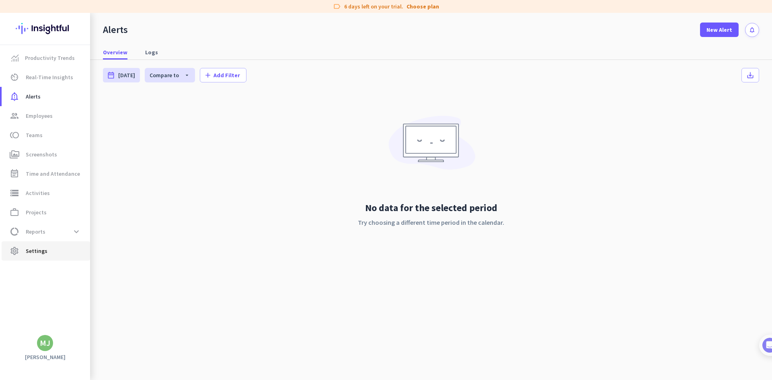
click at [41, 244] on link "settings Settings" at bounding box center [46, 250] width 88 height 19
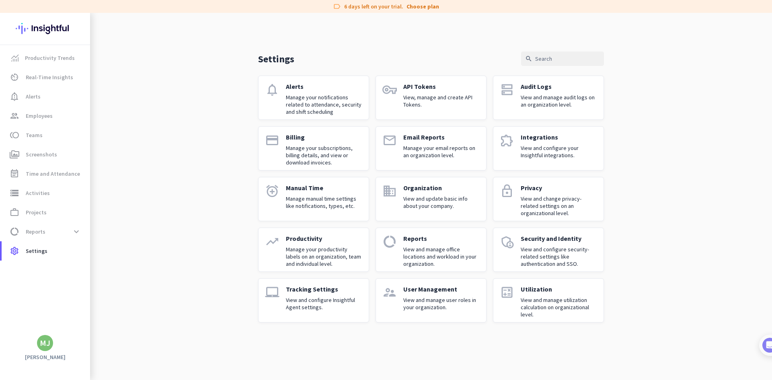
click at [527, 199] on p "View and change privacy-related settings on an organizational level." at bounding box center [559, 206] width 76 height 22
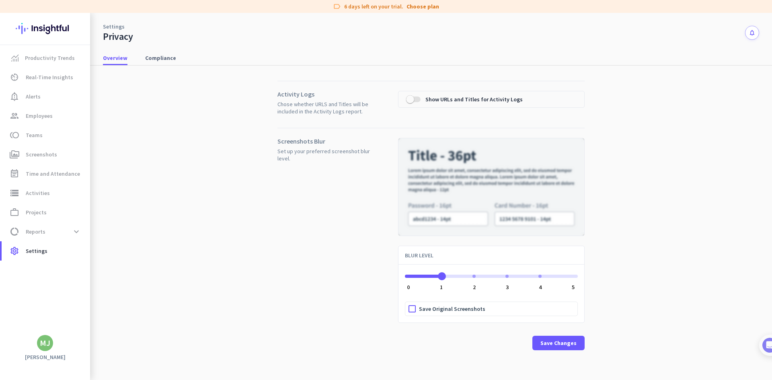
click at [444, 277] on span "ngx-slider" at bounding box center [491, 276] width 173 height 3
click at [474, 276] on div "ngx-slider" at bounding box center [473, 276] width 3 height 3
drag, startPoint x: 520, startPoint y: 276, endPoint x: 486, endPoint y: 276, distance: 33.4
click at [519, 276] on span "ngx-slider" at bounding box center [491, 276] width 173 height 3
click at [398, 275] on div "Screenshots Blur Set up your preferred screenshot blur level. BLUR LEVEL 3 0 1 …" at bounding box center [430, 245] width 307 height 235
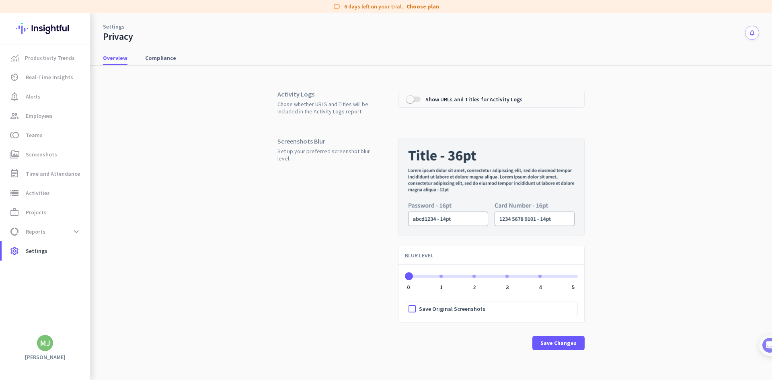
click at [408, 275] on div "ngx-slider" at bounding box center [407, 276] width 3 height 3
click at [414, 96] on span "button" at bounding box center [410, 99] width 16 height 16
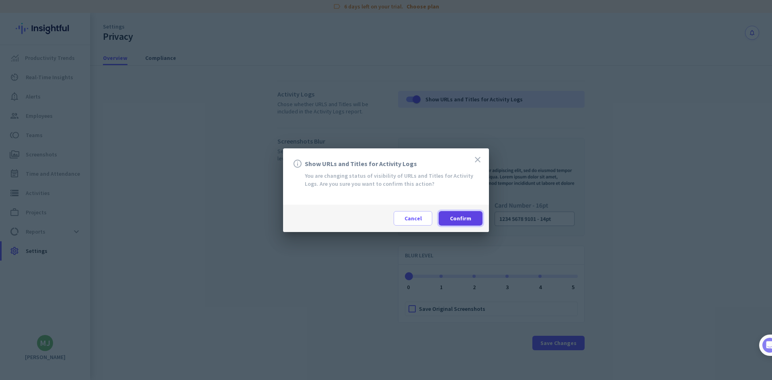
click at [461, 217] on span "Confirm" at bounding box center [460, 218] width 21 height 8
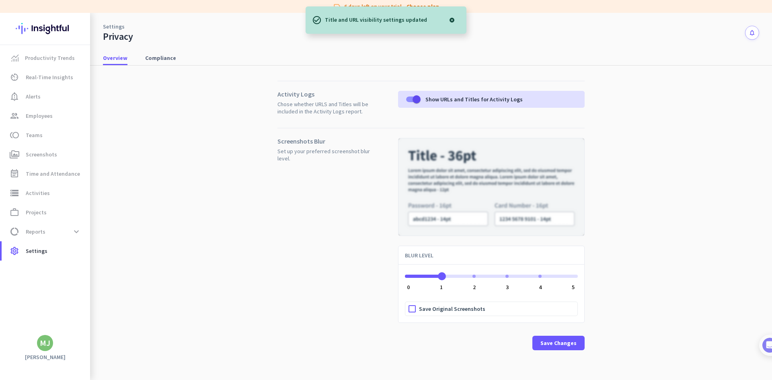
click at [439, 275] on div "ngx-slider" at bounding box center [440, 276] width 3 height 3
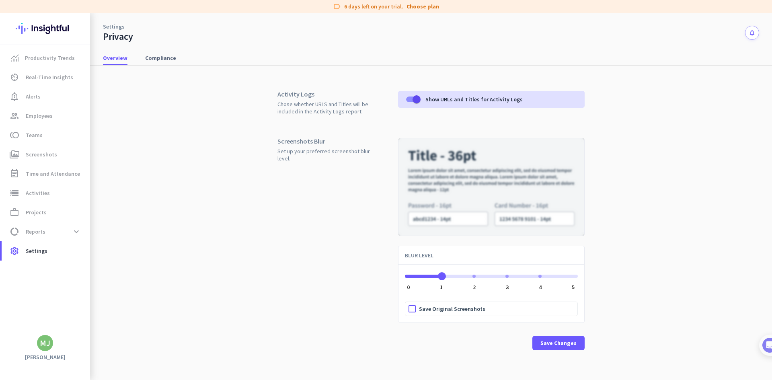
click at [420, 281] on div "1 0 1 2 3 4 5" at bounding box center [491, 271] width 173 height 22
click at [399, 281] on div "1 0 1 2 3 4 5 Save Original Screenshots" at bounding box center [491, 291] width 186 height 62
click at [407, 279] on span "ngx-slider" at bounding box center [423, 274] width 37 height 13
click at [569, 340] on span "Save Changes" at bounding box center [558, 343] width 36 height 8
click at [41, 227] on span "Reports" at bounding box center [36, 232] width 20 height 10
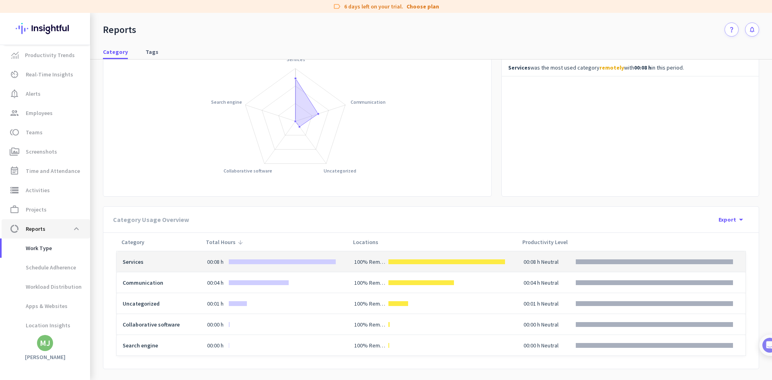
scroll to position [75, 0]
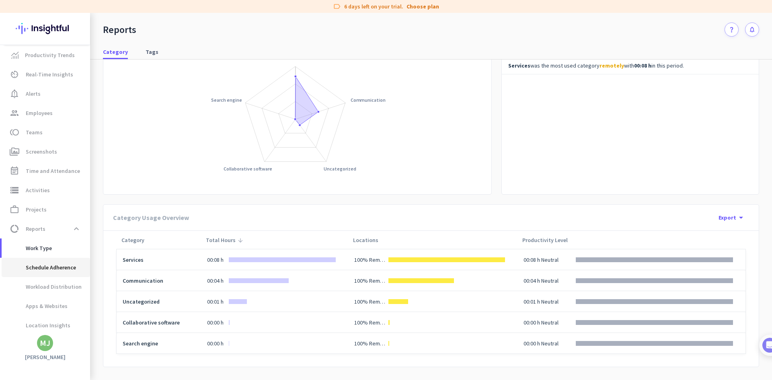
click at [39, 266] on span "Schedule Adherence" at bounding box center [42, 267] width 68 height 19
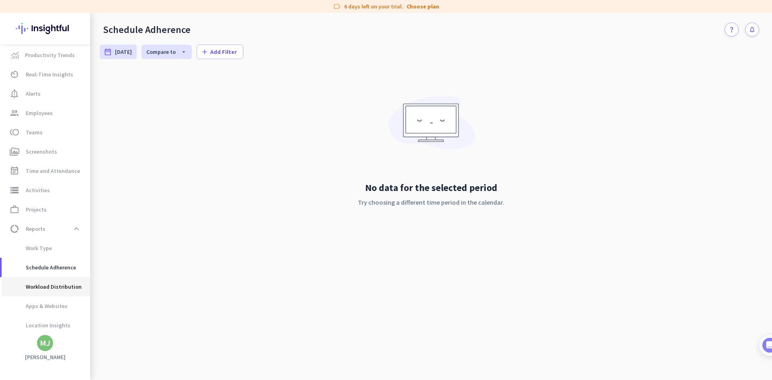
click at [57, 280] on span "Workload Distribution" at bounding box center [45, 286] width 74 height 19
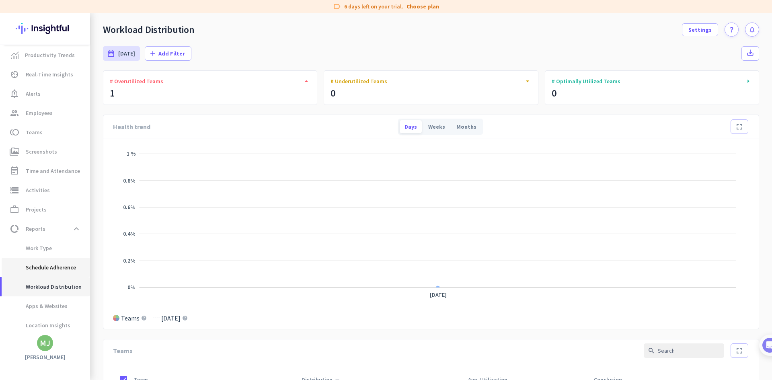
scroll to position [156, 0]
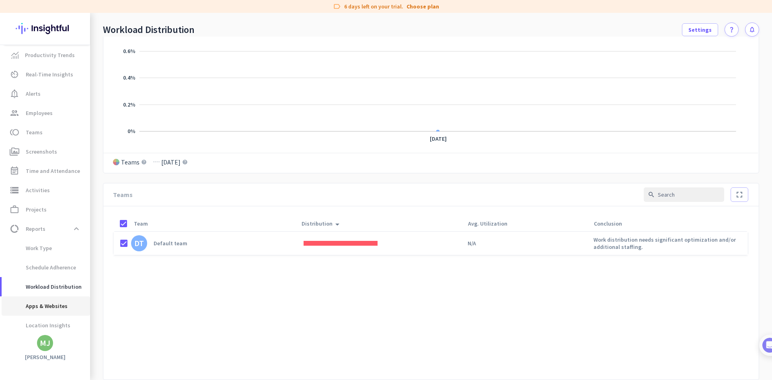
click at [43, 306] on span "Apps & Websites" at bounding box center [37, 305] width 59 height 19
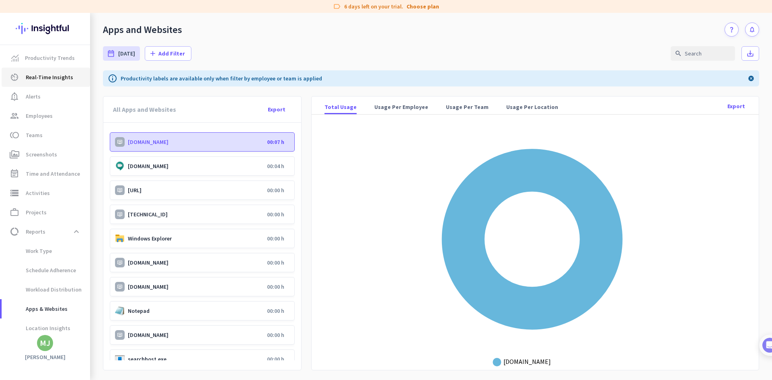
click at [46, 73] on span "Real-Time Insights" at bounding box center [49, 77] width 47 height 10
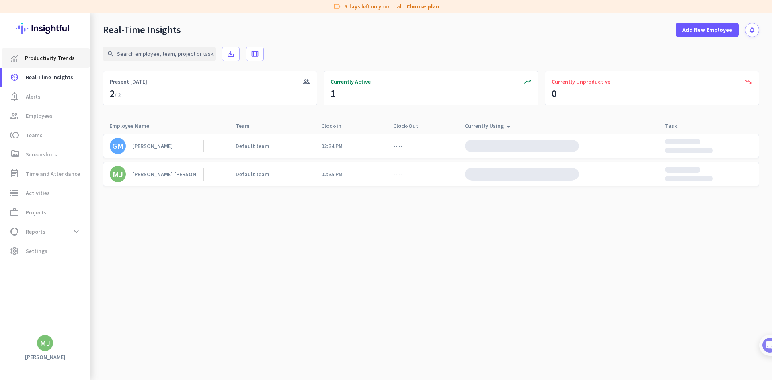
click at [54, 55] on span "Productivity Trends" at bounding box center [50, 58] width 50 height 10
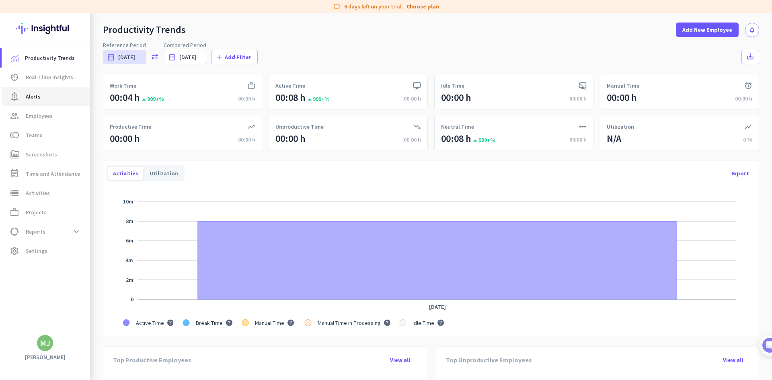
click at [43, 99] on span "notification_important Alerts" at bounding box center [46, 97] width 76 height 10
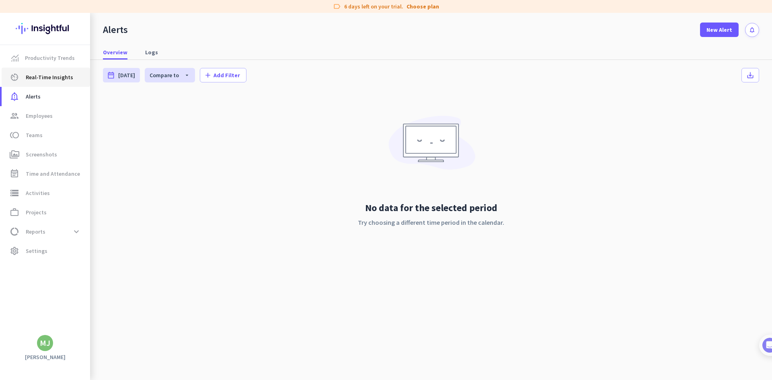
click at [47, 86] on link "av_timer Real-Time Insights" at bounding box center [46, 77] width 88 height 19
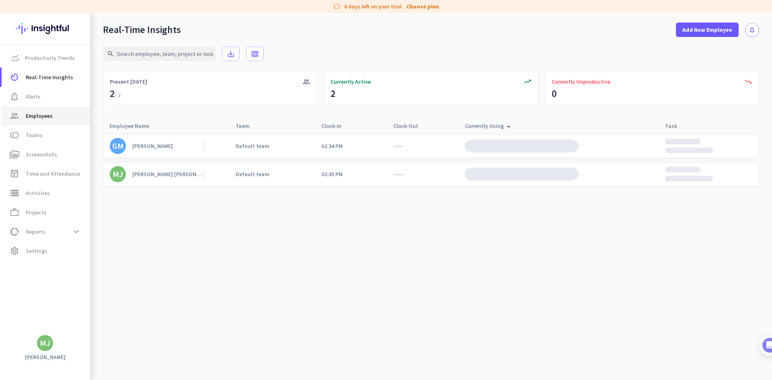
click at [41, 117] on span "Employees" at bounding box center [39, 116] width 27 height 10
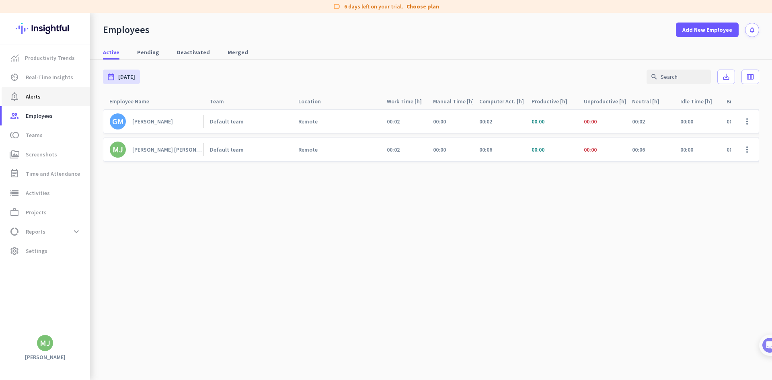
click at [43, 95] on span "notification_important Alerts" at bounding box center [46, 97] width 76 height 10
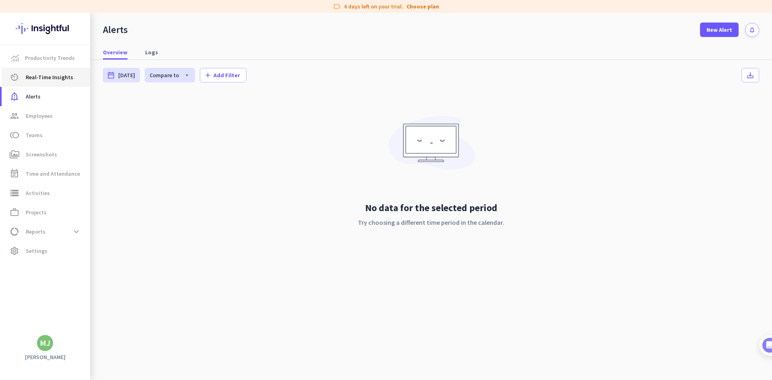
click at [53, 80] on span "Real-Time Insights" at bounding box center [49, 77] width 47 height 10
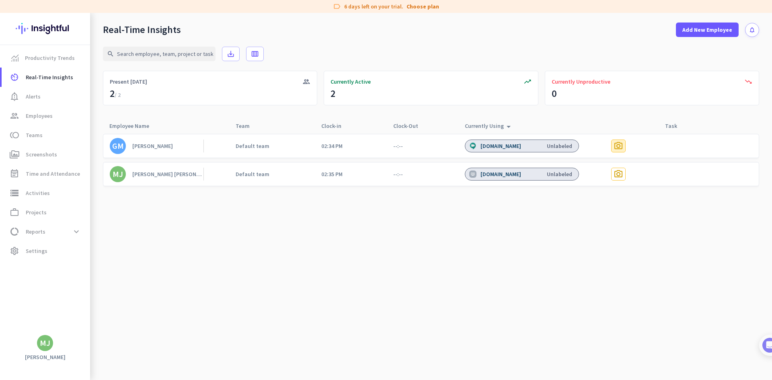
click at [612, 146] on div "photo_camera" at bounding box center [618, 145] width 14 height 13
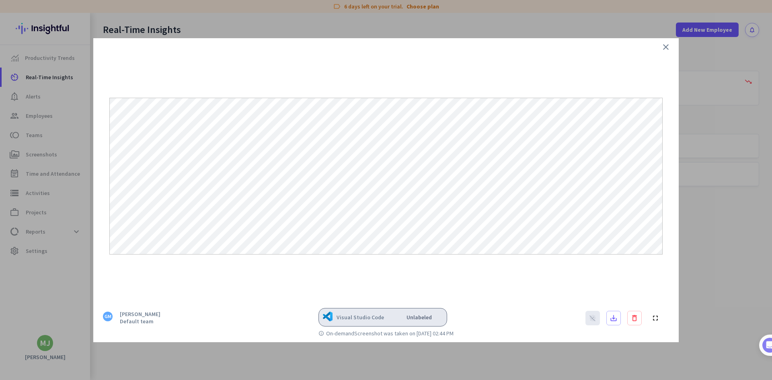
click at [666, 46] on icon "close" at bounding box center [666, 47] width 10 height 10
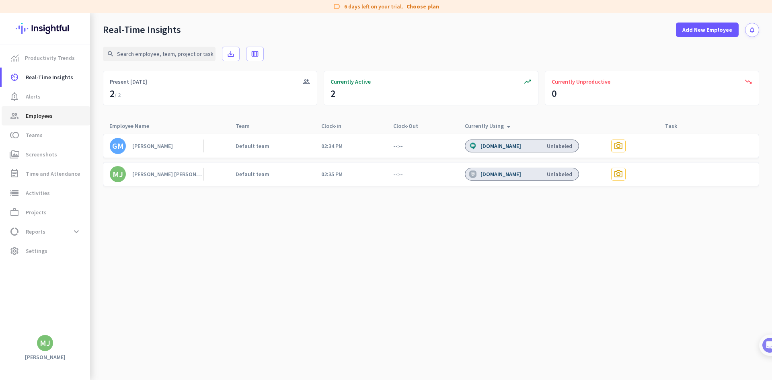
click at [39, 112] on span "Employees" at bounding box center [39, 116] width 27 height 10
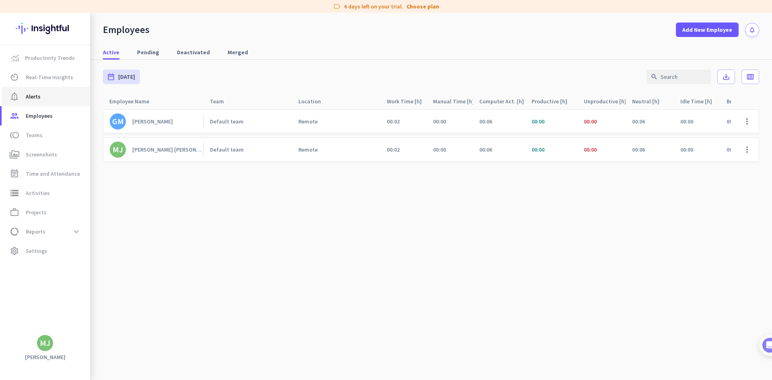
click at [42, 94] on span "notification_important Alerts" at bounding box center [46, 97] width 76 height 10
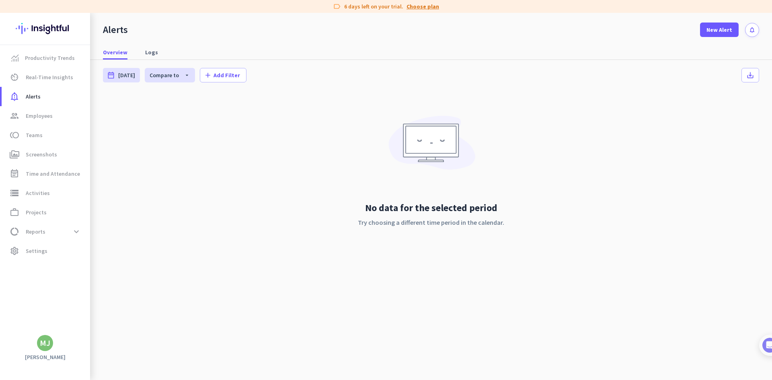
click at [429, 6] on link "Choose plan" at bounding box center [422, 6] width 33 height 8
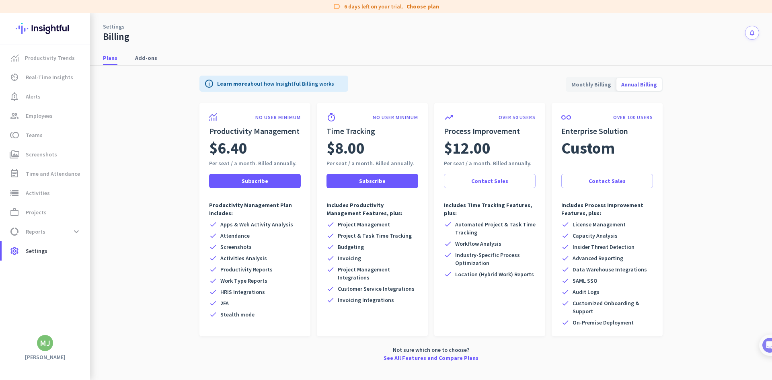
click at [256, 134] on h2 "Productivity Management" at bounding box center [255, 130] width 92 height 11
drag, startPoint x: 342, startPoint y: 139, endPoint x: 369, endPoint y: 142, distance: 27.5
click at [365, 140] on span "$8.00" at bounding box center [345, 148] width 38 height 23
drag, startPoint x: 483, startPoint y: 148, endPoint x: 497, endPoint y: 148, distance: 14.5
click at [497, 148] on div "$12.00" at bounding box center [490, 148] width 92 height 23
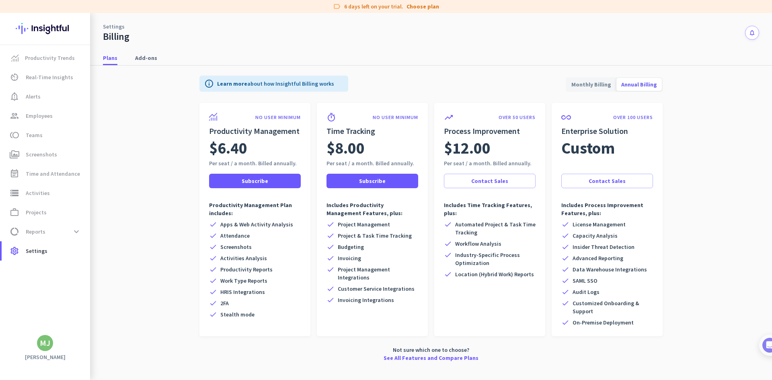
drag, startPoint x: 211, startPoint y: 149, endPoint x: 268, endPoint y: 148, distance: 56.3
click at [268, 148] on div "$6.40" at bounding box center [255, 148] width 92 height 23
drag, startPoint x: 241, startPoint y: 163, endPoint x: 282, endPoint y: 164, distance: 41.4
click at [282, 164] on div "Per seat / a month. Billed annually." at bounding box center [255, 163] width 92 height 8
drag, startPoint x: 214, startPoint y: 148, endPoint x: 263, endPoint y: 146, distance: 49.1
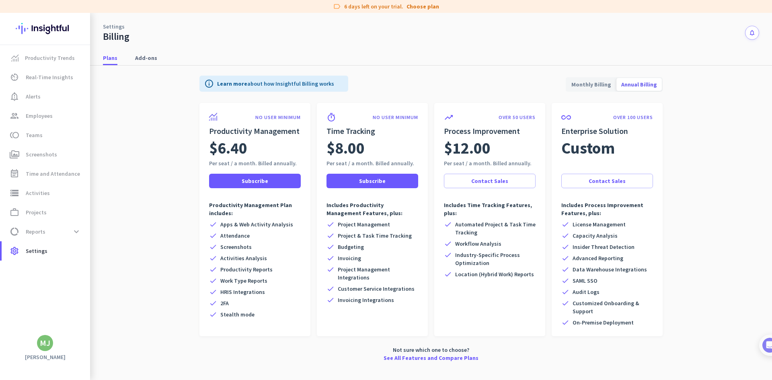
click at [263, 146] on div "$6.40" at bounding box center [255, 148] width 92 height 23
click at [432, 66] on div "info Learn more about how Insightful Billing works Monthly Billing Annual Billi…" at bounding box center [430, 84] width 463 height 37
